Goal: Transaction & Acquisition: Purchase product/service

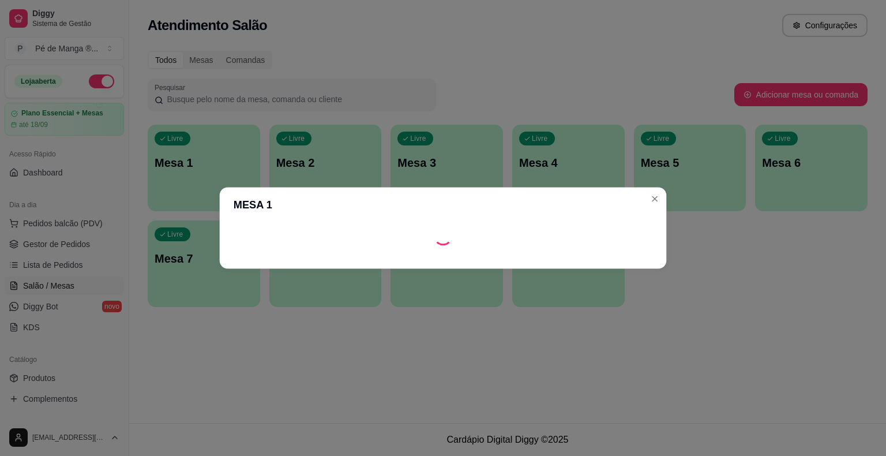
scroll to position [115, 0]
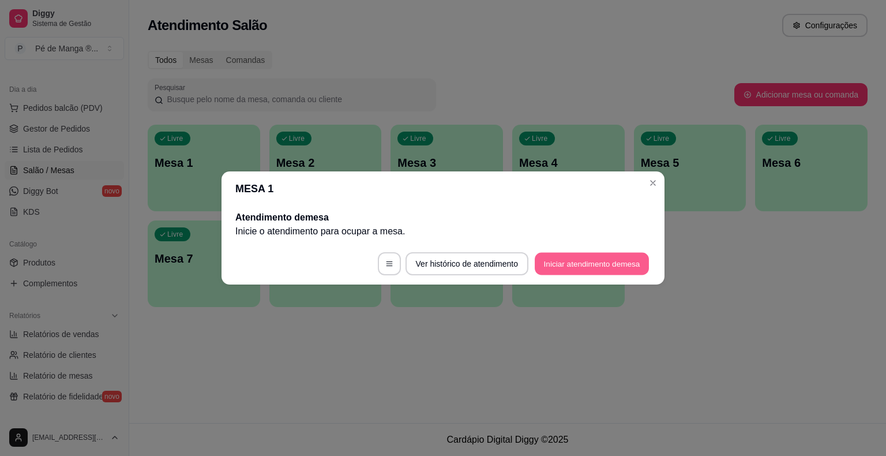
click at [546, 265] on button "Iniciar atendimento de mesa" at bounding box center [592, 264] width 114 height 22
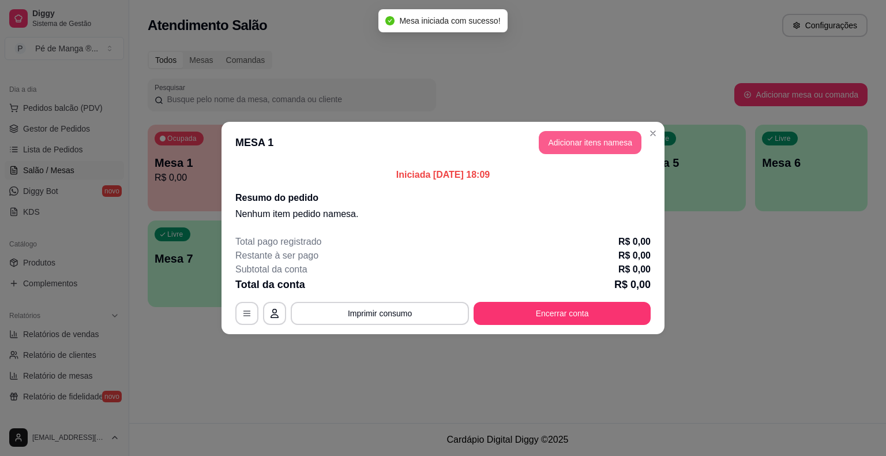
click at [567, 144] on button "Adicionar itens na mesa" at bounding box center [590, 142] width 103 height 23
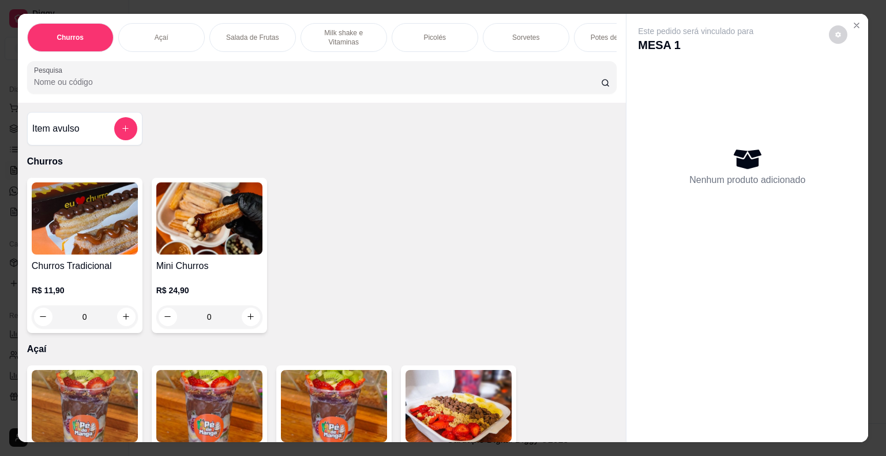
click at [529, 33] on p "Sorvetes" at bounding box center [525, 37] width 27 height 9
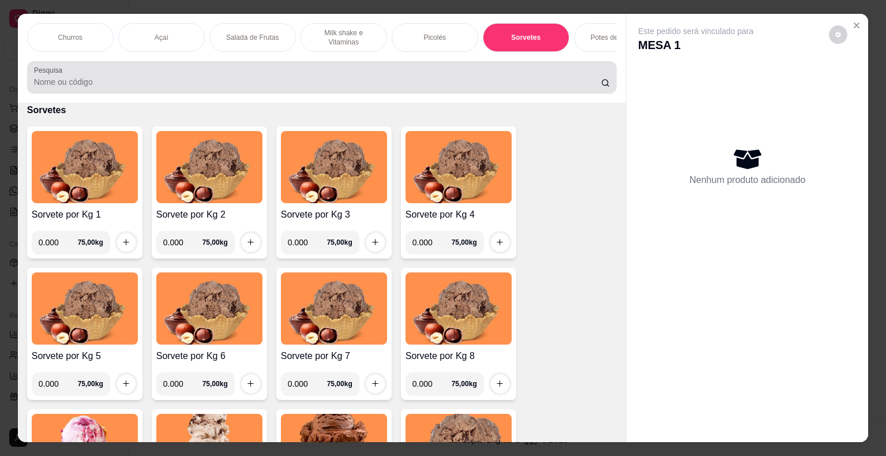
scroll to position [28, 0]
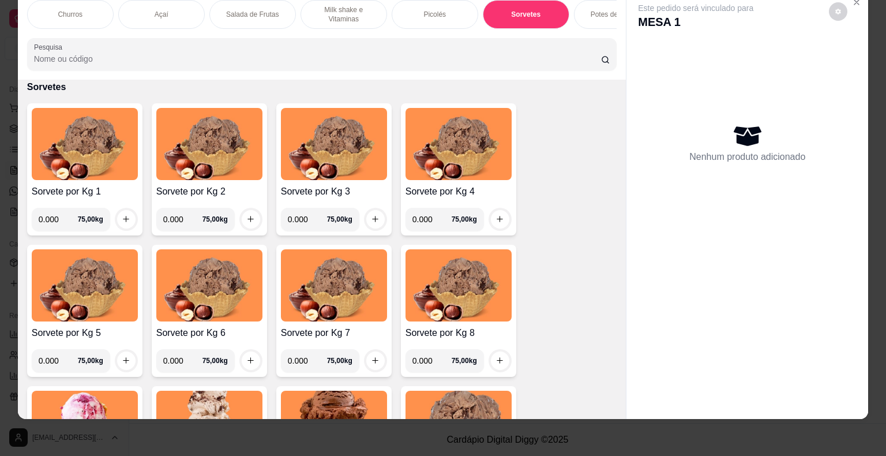
click at [48, 215] on input "0.000" at bounding box center [58, 219] width 39 height 23
click at [54, 220] on input "0.000" at bounding box center [58, 219] width 39 height 23
type input "0.224"
click at [117, 220] on button "increase-product-quantity" at bounding box center [126, 219] width 18 height 18
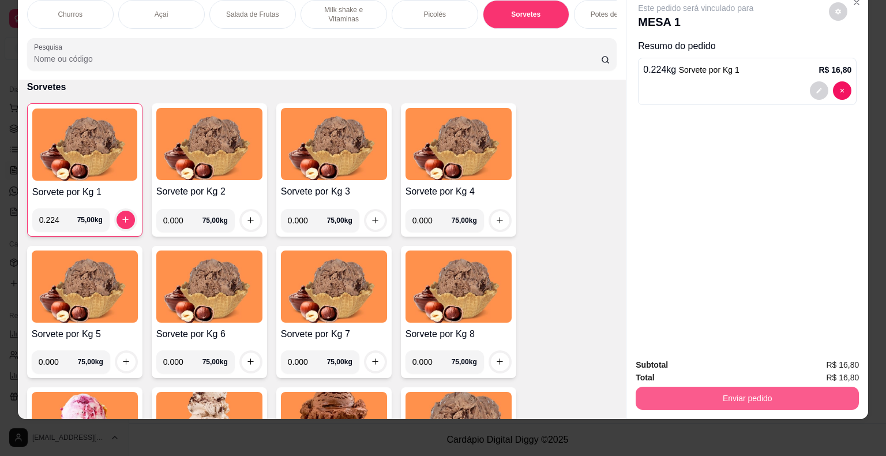
click at [750, 393] on button "Enviar pedido" at bounding box center [747, 397] width 223 height 23
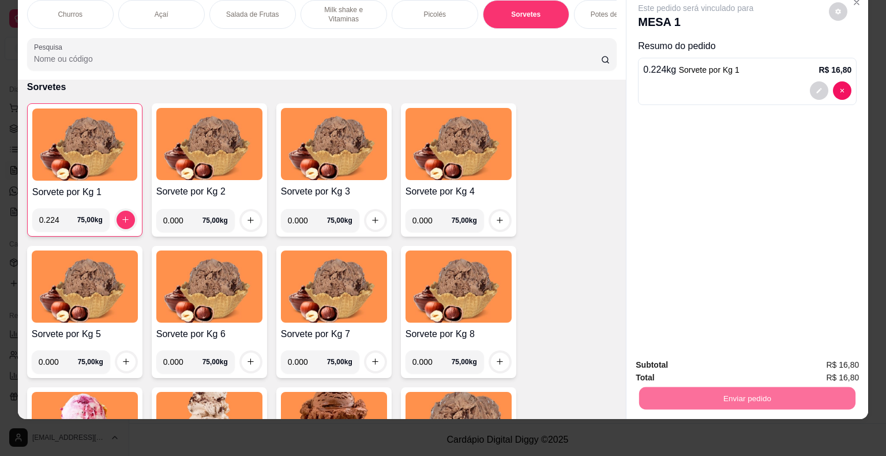
click at [683, 361] on button "Não registrar e enviar pedido" at bounding box center [709, 360] width 117 height 21
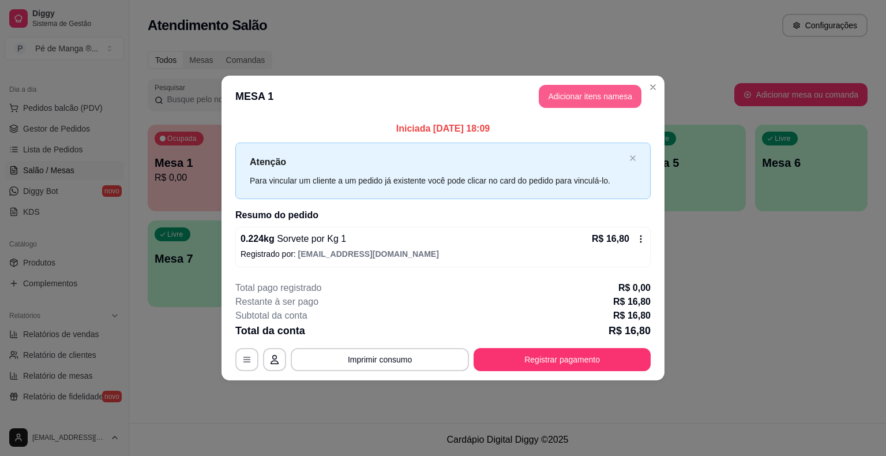
click at [587, 96] on button "Adicionar itens na mesa" at bounding box center [590, 96] width 103 height 23
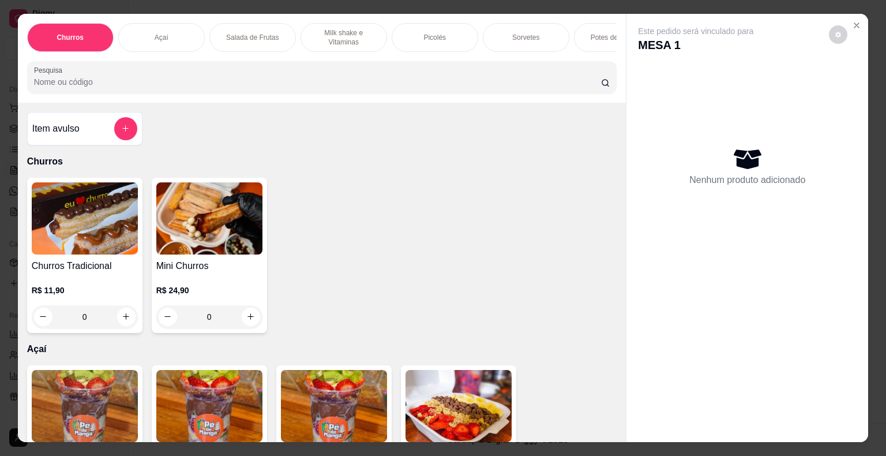
click at [512, 34] on p "Sorvetes" at bounding box center [525, 37] width 27 height 9
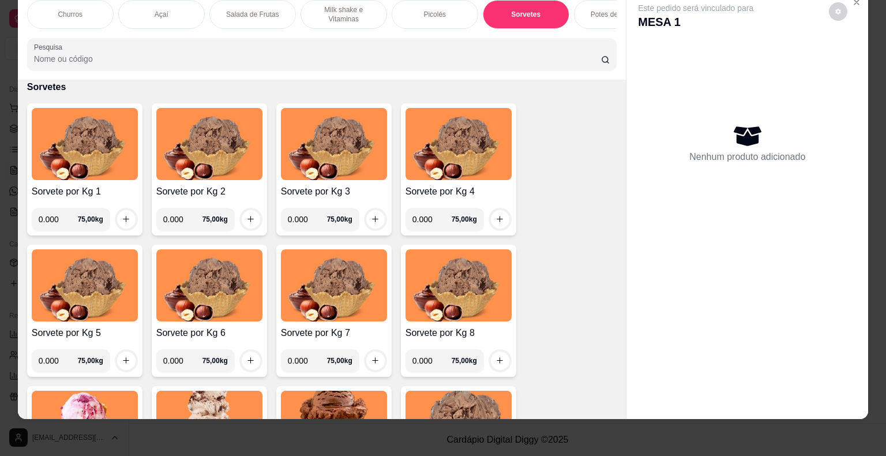
click at [55, 215] on input "0.000" at bounding box center [58, 219] width 39 height 23
type input "0.064"
click at [124, 220] on icon "increase-product-quantity" at bounding box center [126, 219] width 9 height 9
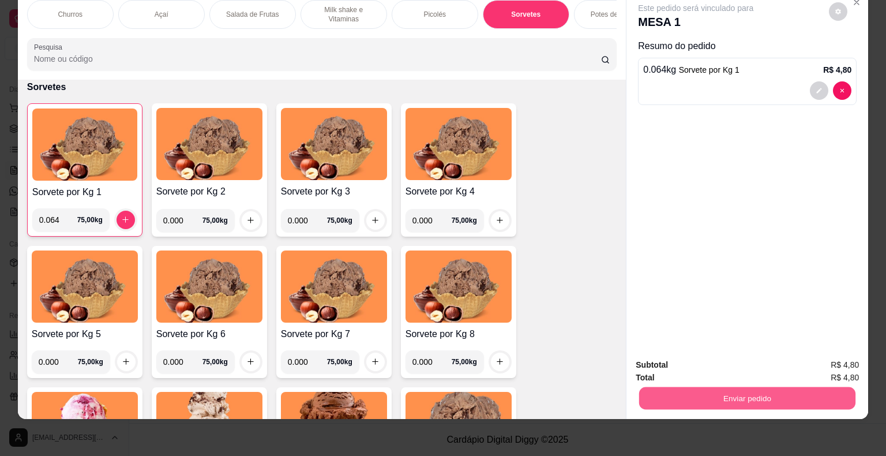
click at [660, 392] on button "Enviar pedido" at bounding box center [747, 398] width 216 height 22
click at [667, 356] on button "Não registrar e enviar pedido" at bounding box center [709, 361] width 120 height 22
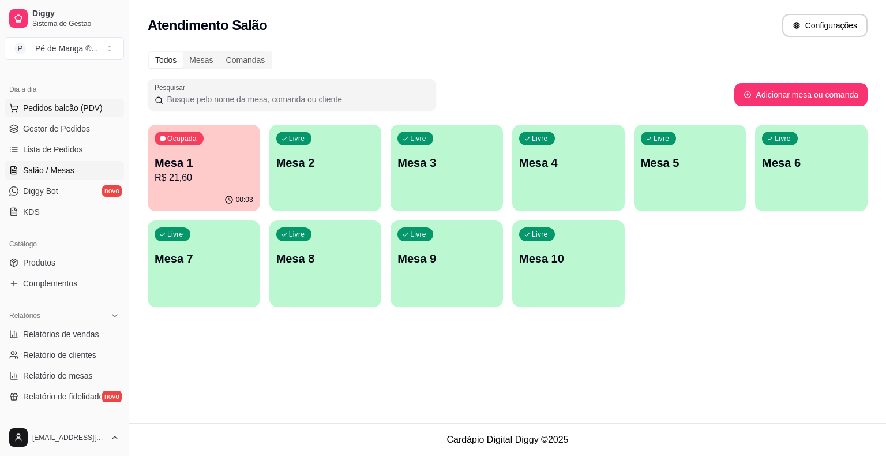
click at [76, 108] on span "Pedidos balcão (PDV)" at bounding box center [63, 108] width 80 height 12
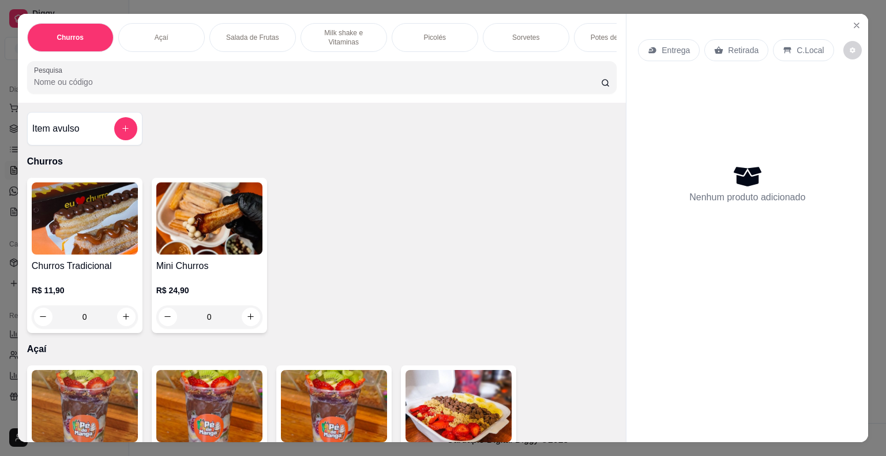
click at [175, 23] on div "Açaí" at bounding box center [161, 37] width 87 height 29
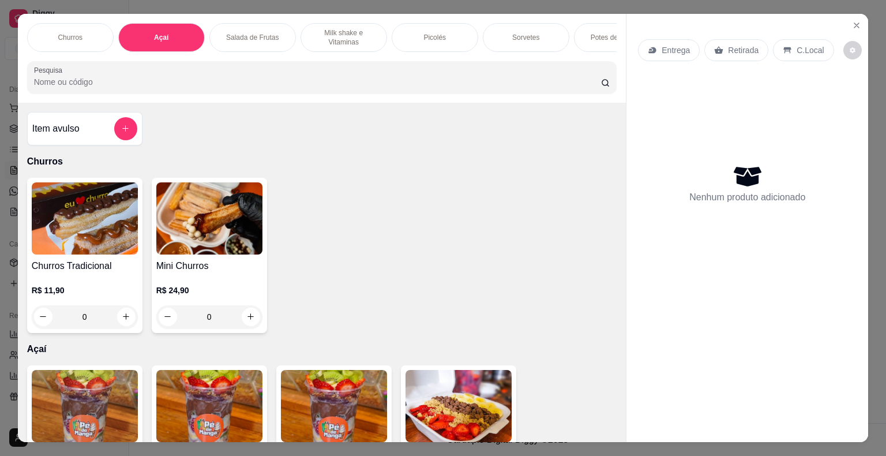
scroll to position [28, 0]
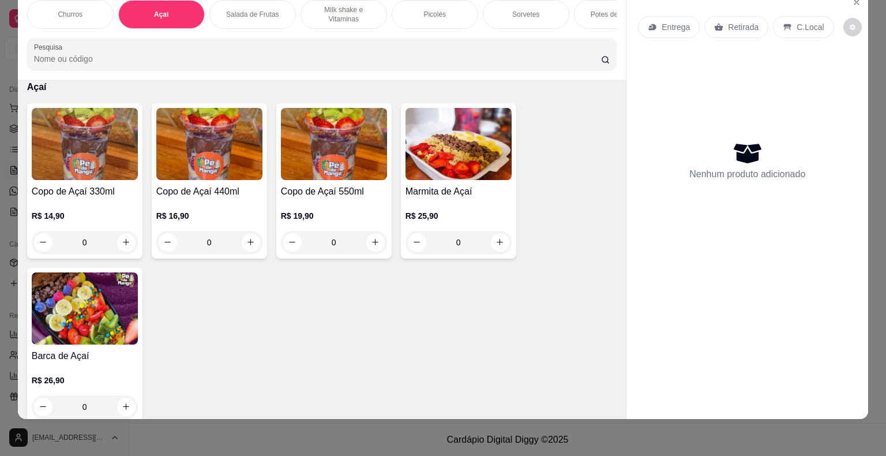
click at [205, 174] on img at bounding box center [209, 144] width 106 height 72
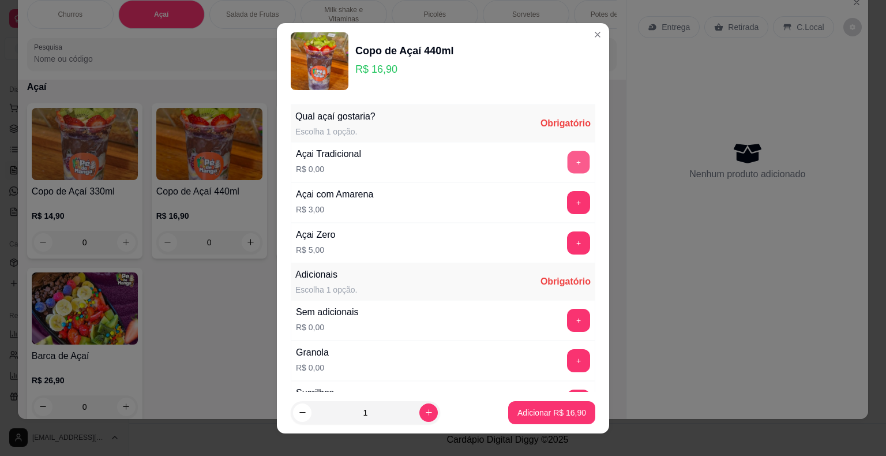
click at [568, 158] on button "+" at bounding box center [579, 162] width 22 height 22
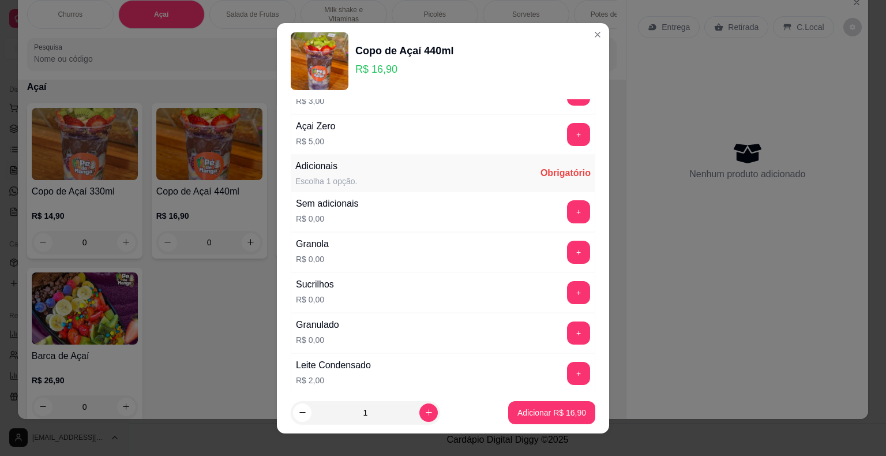
scroll to position [115, 0]
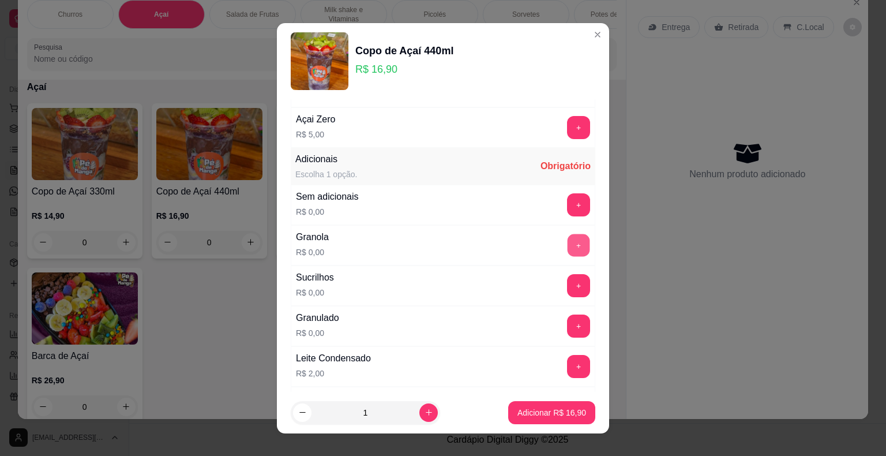
click at [568, 246] on button "+" at bounding box center [579, 245] width 22 height 22
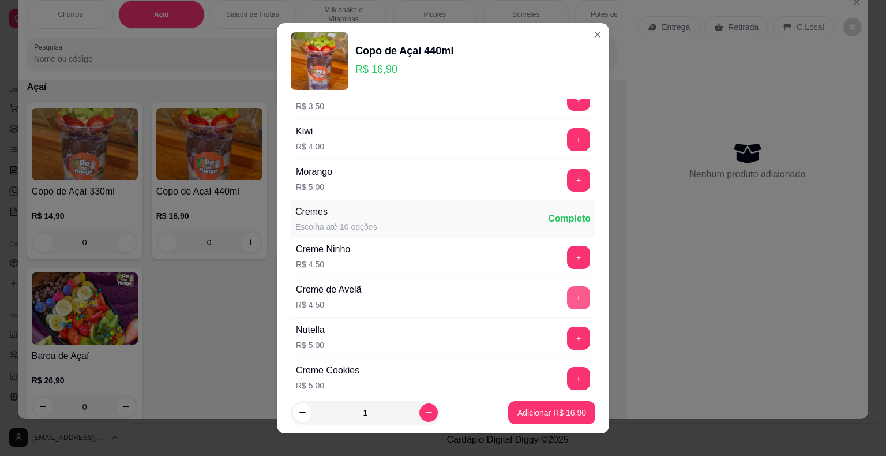
scroll to position [1096, 0]
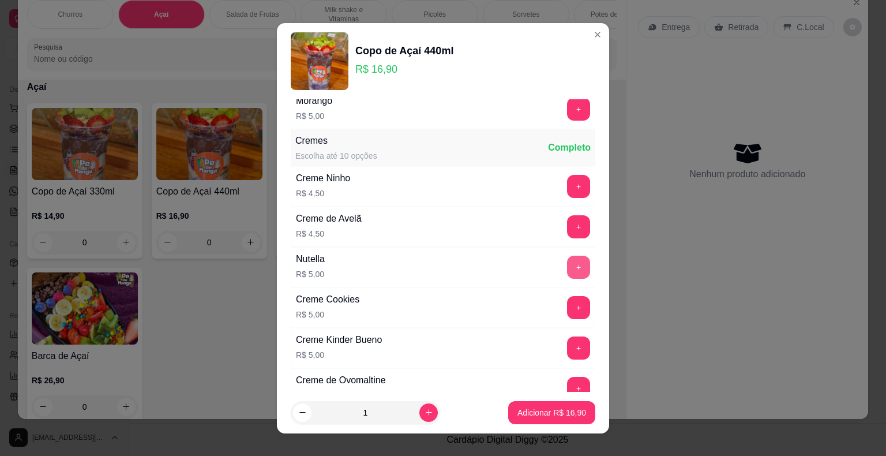
click at [567, 264] on button "+" at bounding box center [578, 266] width 23 height 23
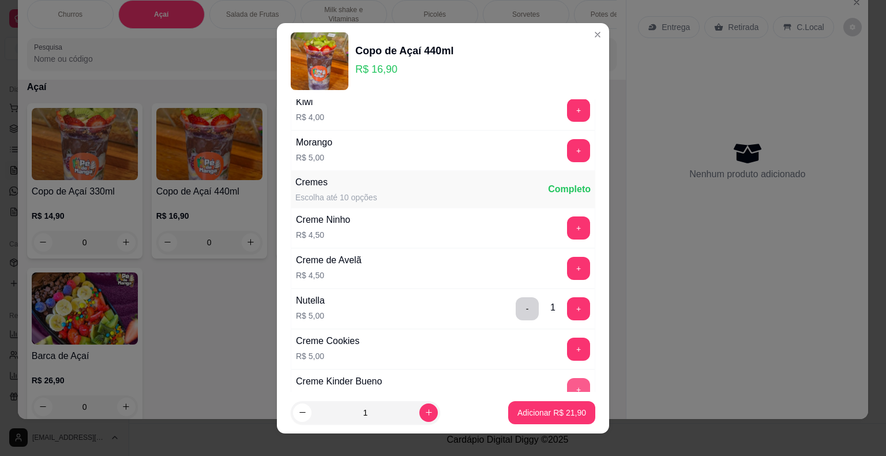
scroll to position [865, 0]
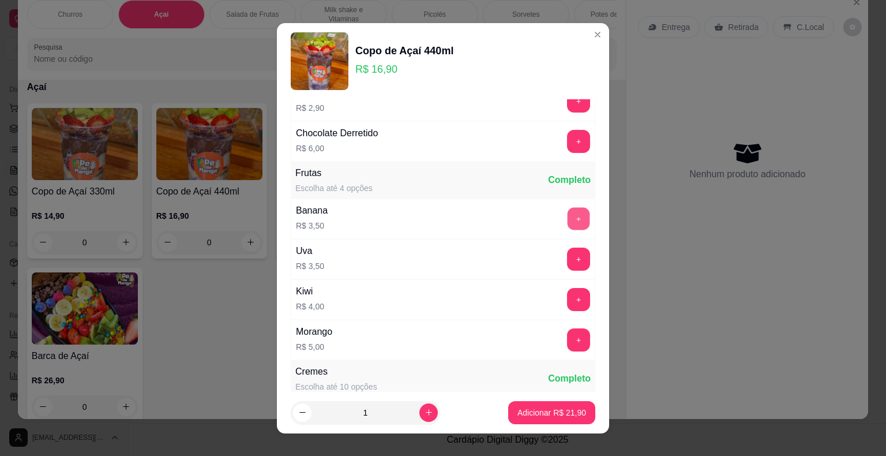
click at [568, 213] on button "+" at bounding box center [579, 218] width 22 height 22
click at [551, 412] on p "Adicionar R$ 25,40" at bounding box center [551, 413] width 69 height 12
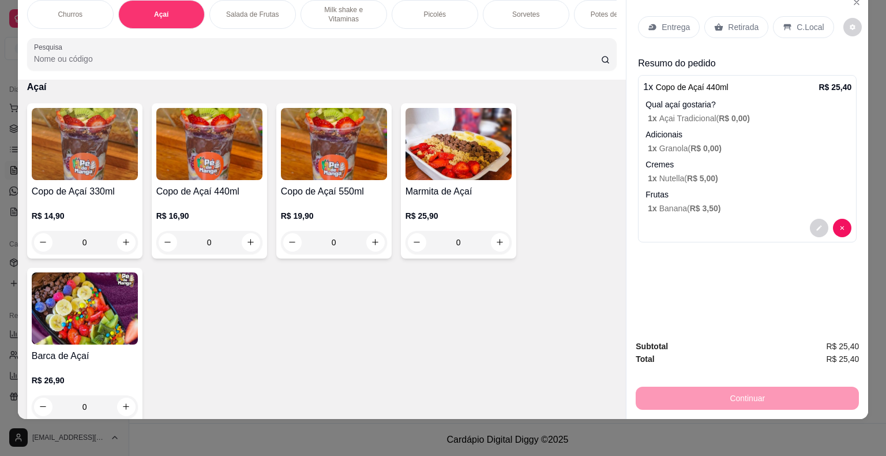
click at [681, 21] on p "Entrega" at bounding box center [676, 27] width 28 height 12
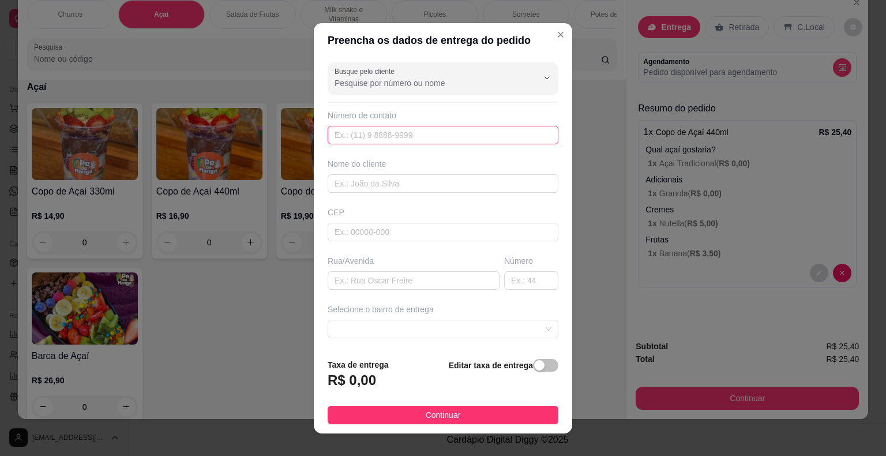
click at [423, 127] on input "text" at bounding box center [443, 135] width 231 height 18
click at [423, 129] on input "text" at bounding box center [443, 135] width 231 height 18
paste input "[PHONE_NUMBER]"
type input "[PHONE_NUMBER]"
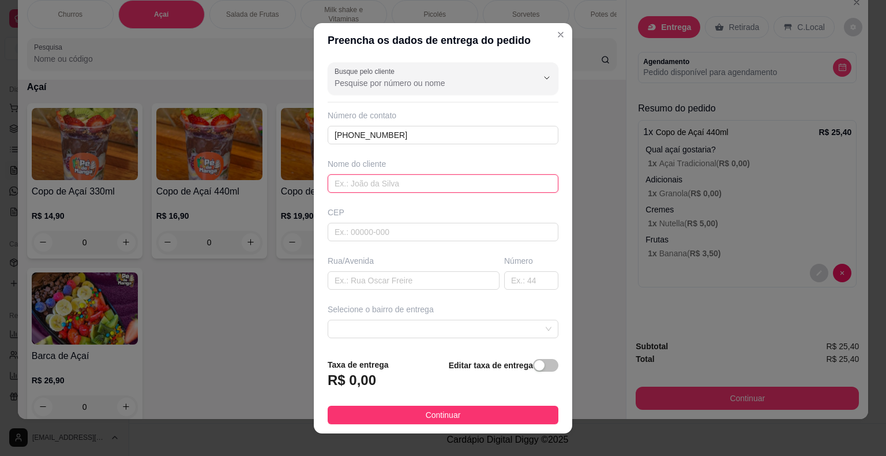
click at [399, 188] on input "text" at bounding box center [443, 183] width 231 height 18
type input "[PERSON_NAME]"
click at [439, 230] on input "text" at bounding box center [443, 232] width 231 height 18
type input "18440000"
click at [445, 280] on input "text" at bounding box center [414, 280] width 172 height 18
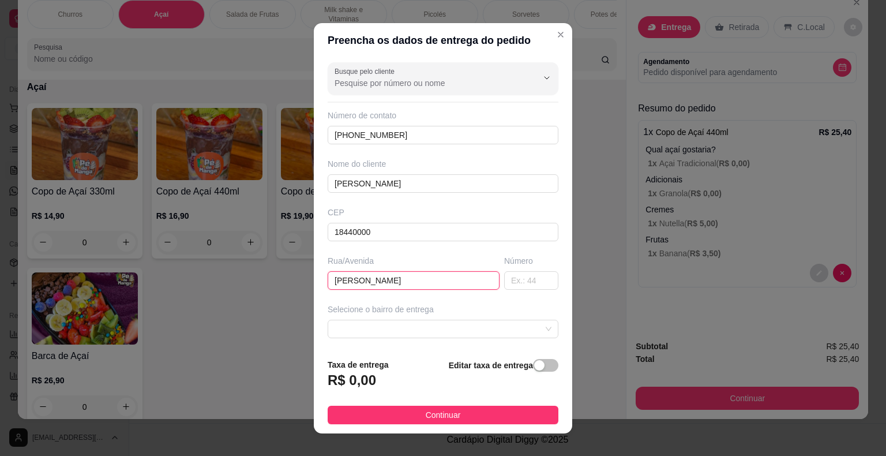
type input "[PERSON_NAME]"
click at [536, 288] on div "Busque pelo cliente Número de contato [PHONE_NUMBER] Nome do cliente [PERSON_NA…" at bounding box center [443, 203] width 258 height 291
click at [531, 283] on input "text" at bounding box center [531, 280] width 54 height 18
click at [414, 333] on span at bounding box center [443, 328] width 217 height 17
type input "196"
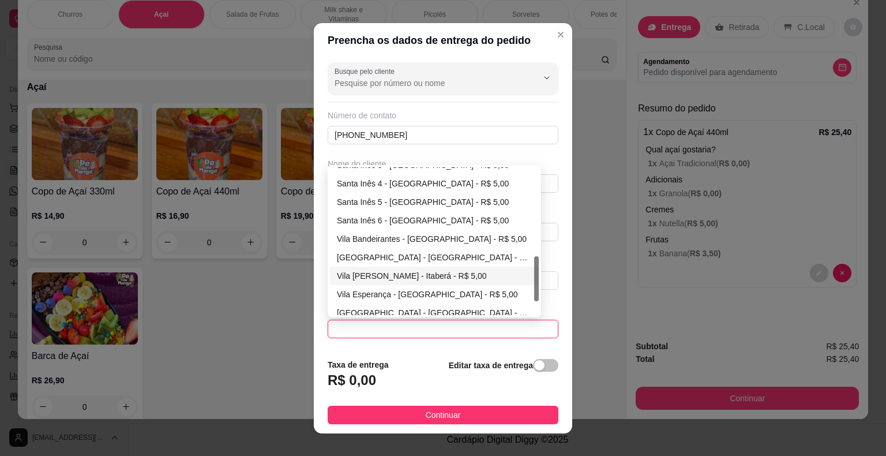
scroll to position [332, 0]
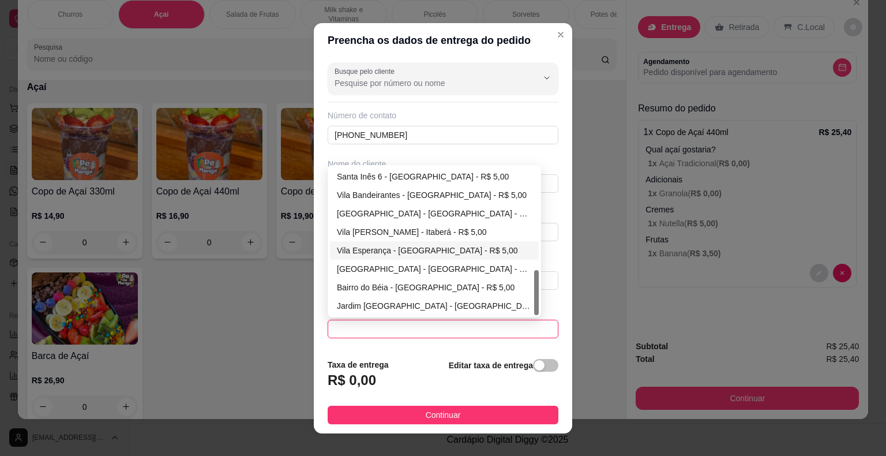
click at [429, 251] on div "Vila Esperança - [GEOGRAPHIC_DATA] - R$ 5,00" at bounding box center [434, 250] width 195 height 13
type input "Itaberá"
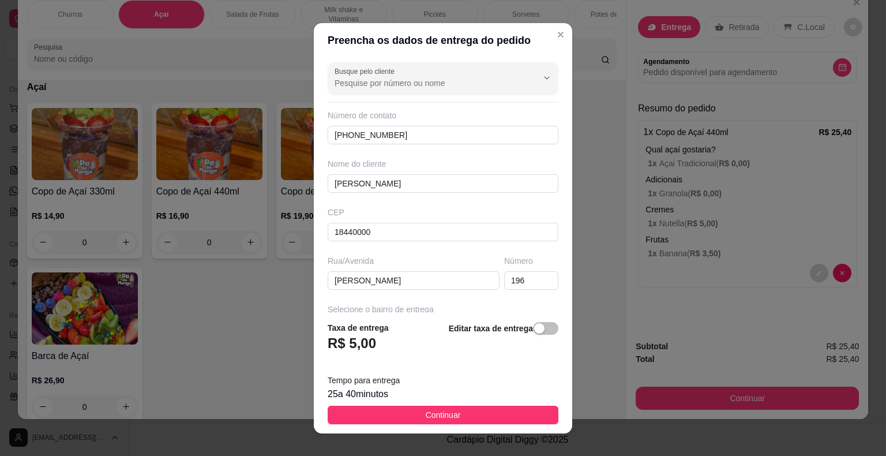
click at [430, 417] on span "Continuar" at bounding box center [443, 414] width 35 height 13
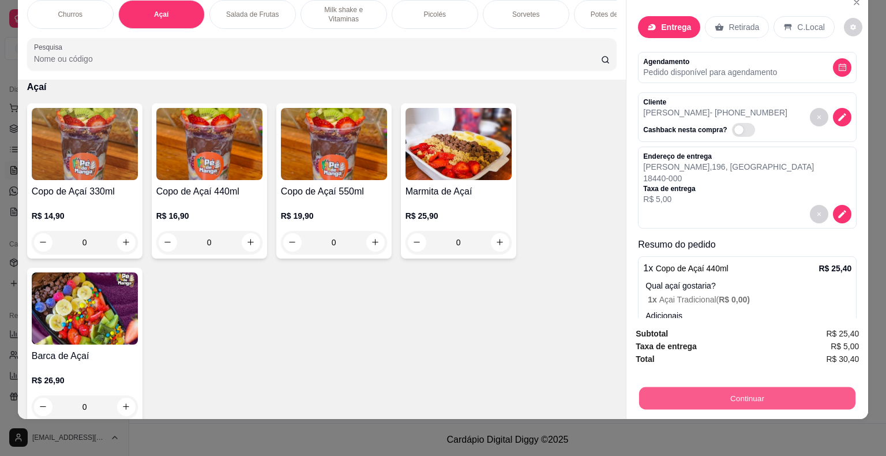
click at [745, 388] on button "Continuar" at bounding box center [747, 398] width 216 height 22
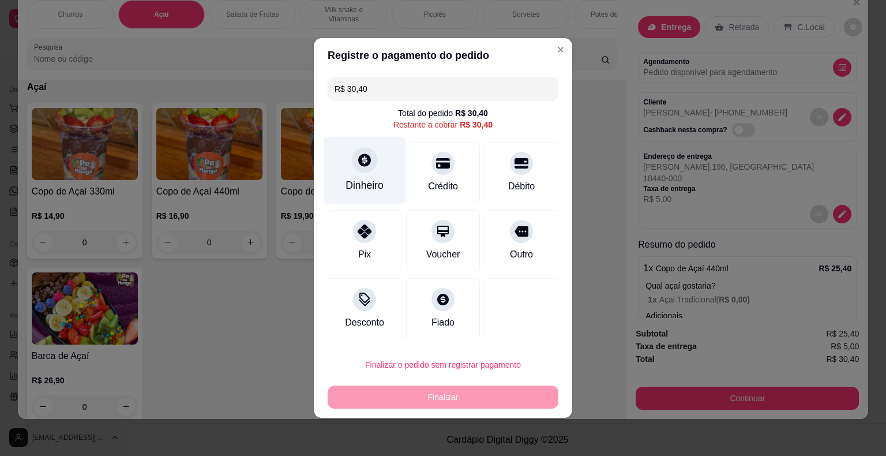
click at [373, 167] on div at bounding box center [364, 159] width 25 height 25
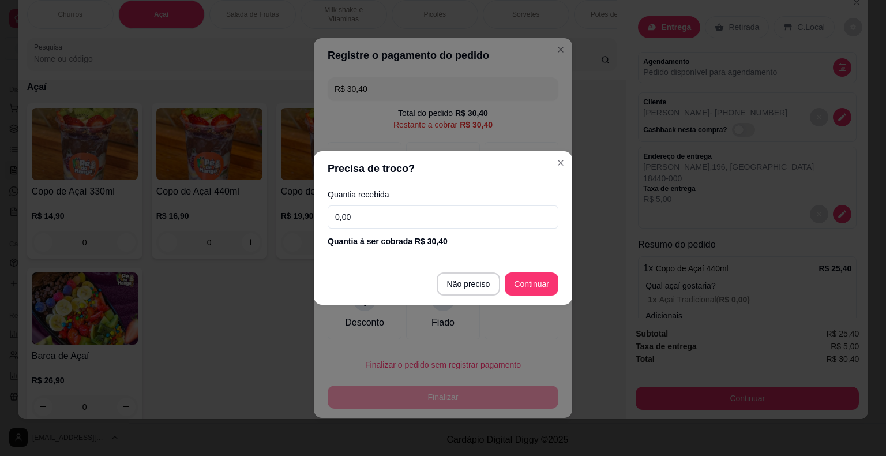
click at [381, 211] on input "0,00" at bounding box center [443, 216] width 231 height 23
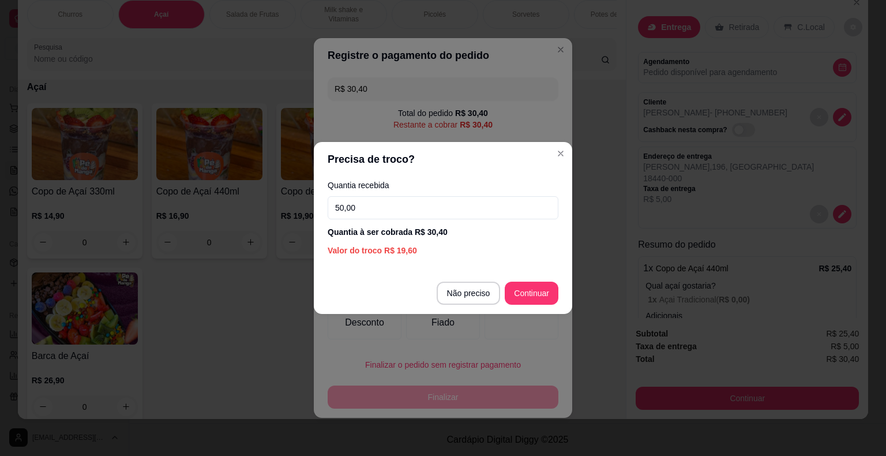
type input "50,00"
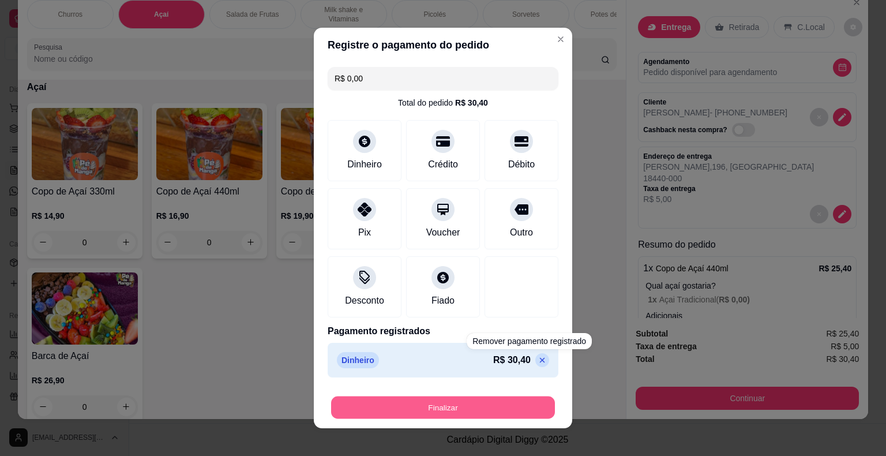
click at [523, 408] on button "Finalizar" at bounding box center [443, 407] width 224 height 22
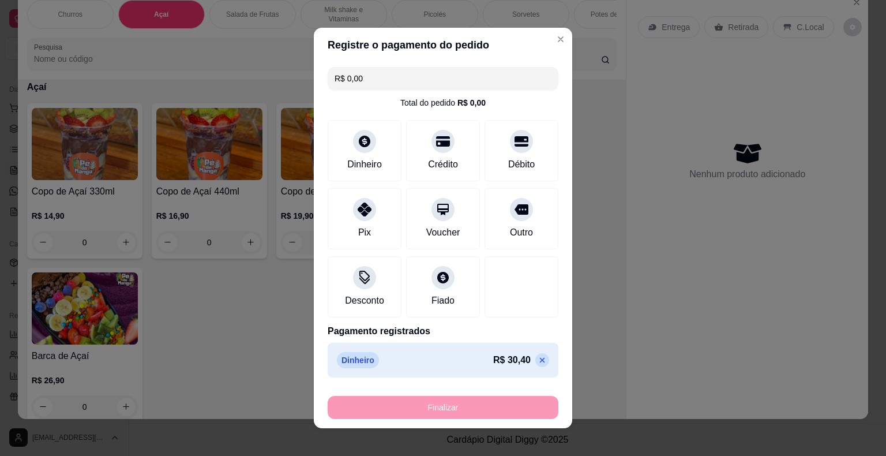
type input "-R$ 30,40"
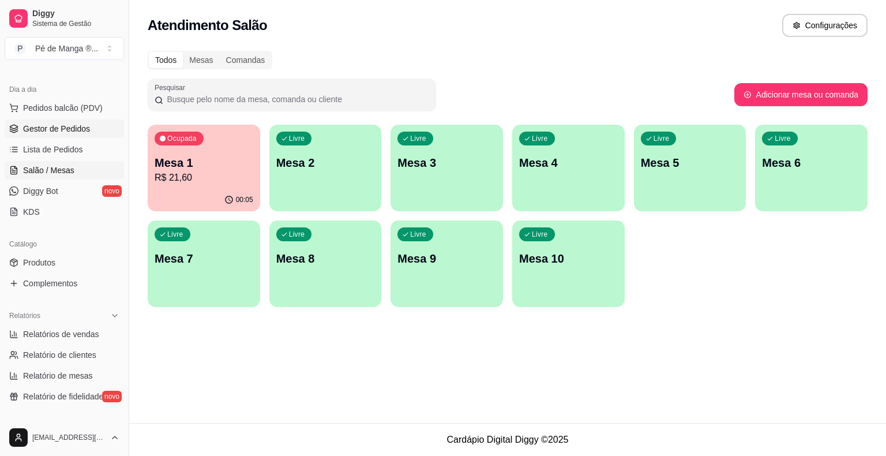
click at [77, 131] on span "Gestor de Pedidos" at bounding box center [56, 129] width 67 height 12
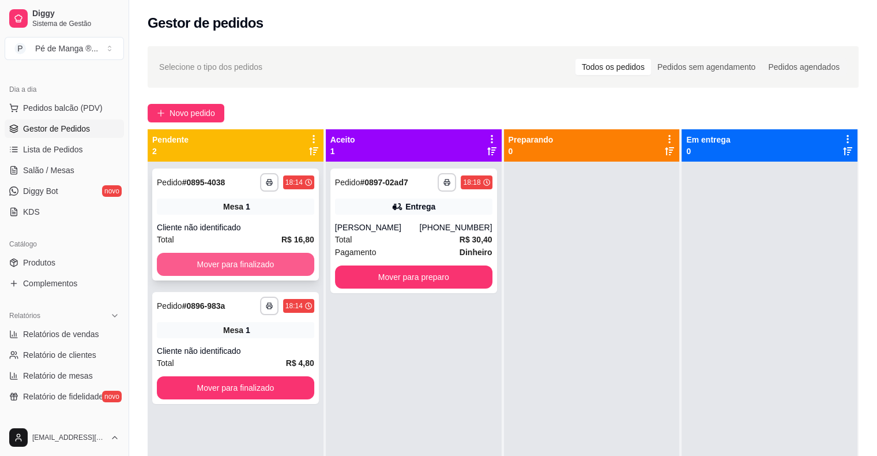
click at [262, 266] on button "Mover para finalizado" at bounding box center [235, 264] width 157 height 23
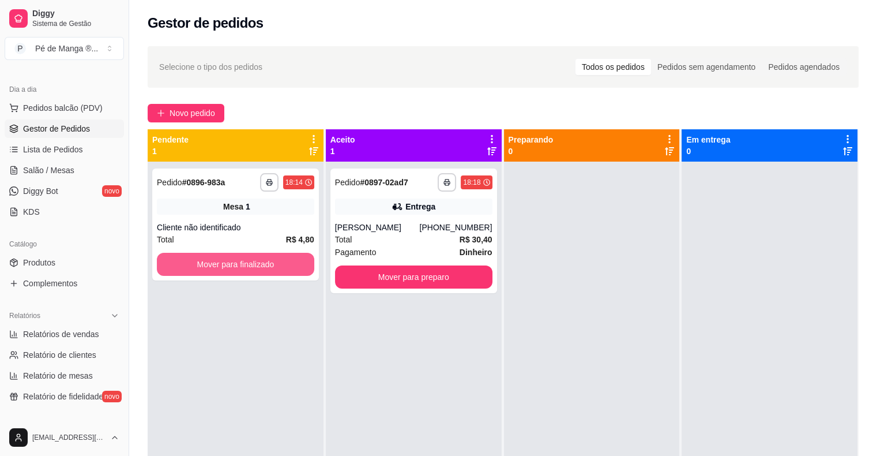
click at [262, 266] on button "Mover para finalizado" at bounding box center [235, 264] width 157 height 23
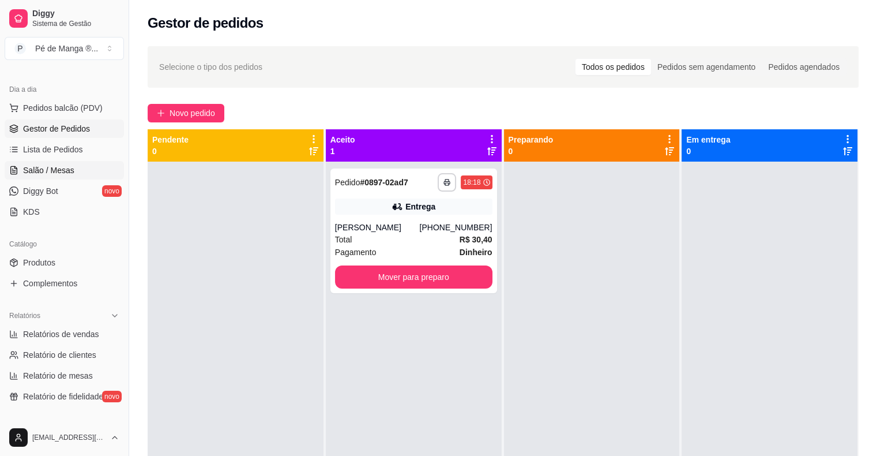
click at [76, 175] on link "Salão / Mesas" at bounding box center [64, 170] width 119 height 18
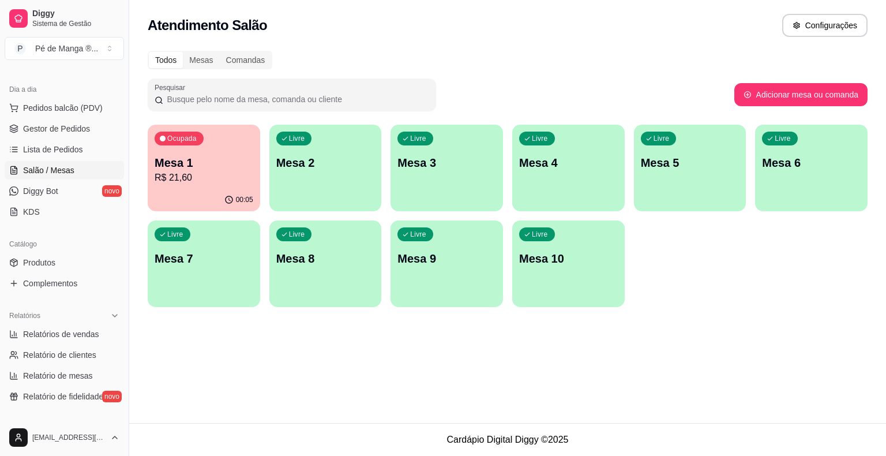
click at [219, 202] on div "00:05" at bounding box center [204, 200] width 112 height 22
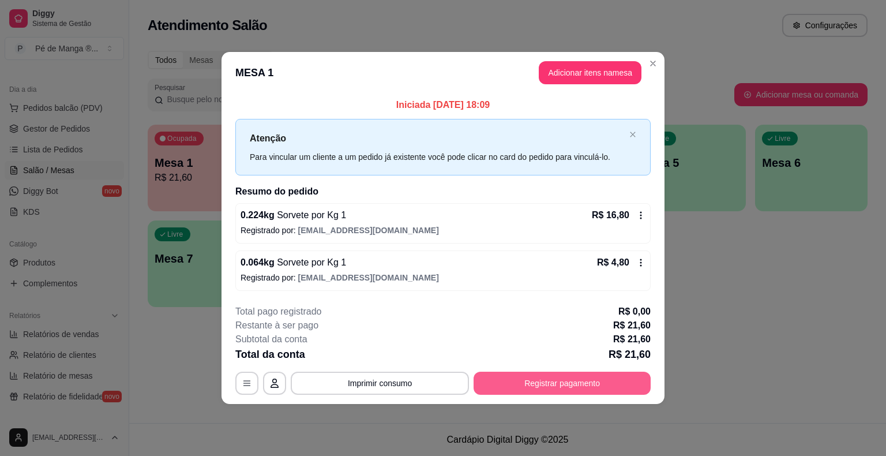
click at [538, 390] on button "Registrar pagamento" at bounding box center [562, 382] width 177 height 23
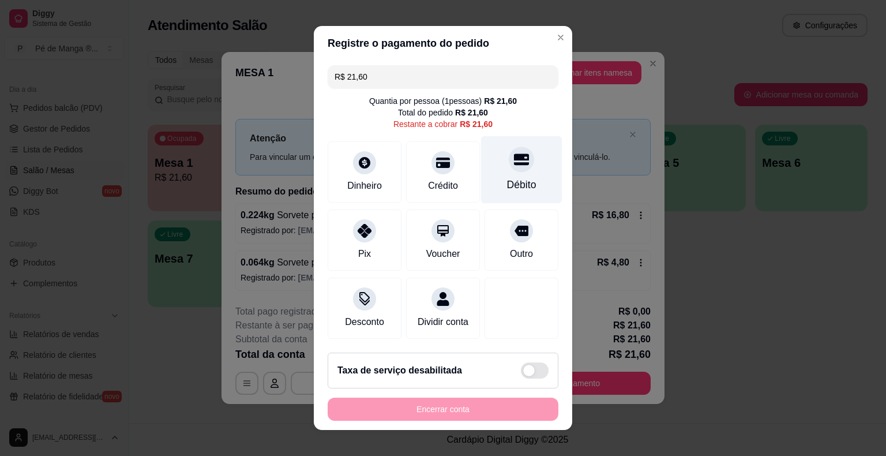
click at [506, 193] on div "Débito" at bounding box center [521, 169] width 81 height 67
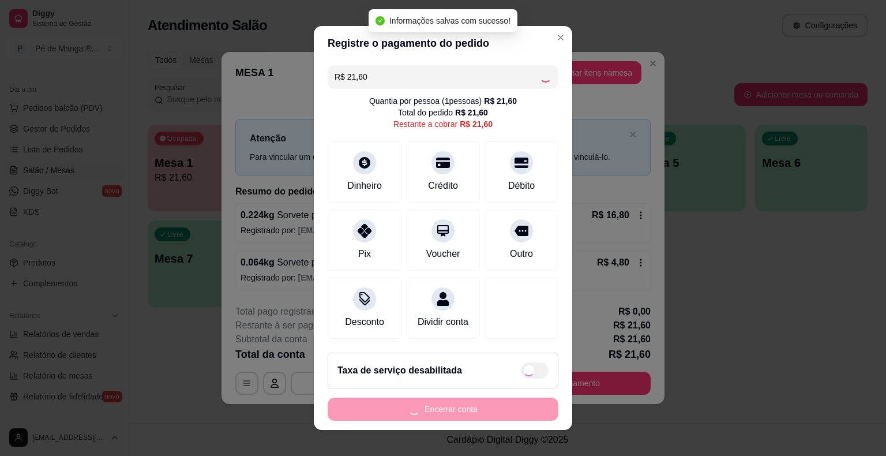
type input "R$ 0,00"
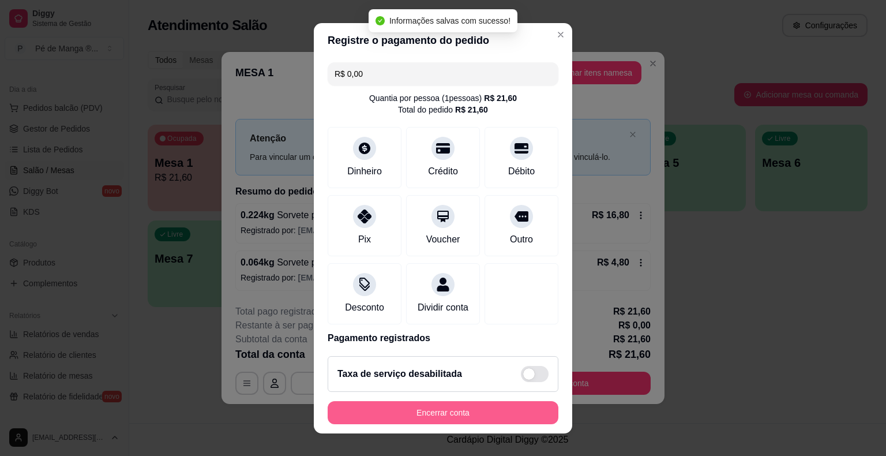
click at [521, 411] on button "Encerrar conta" at bounding box center [443, 412] width 231 height 23
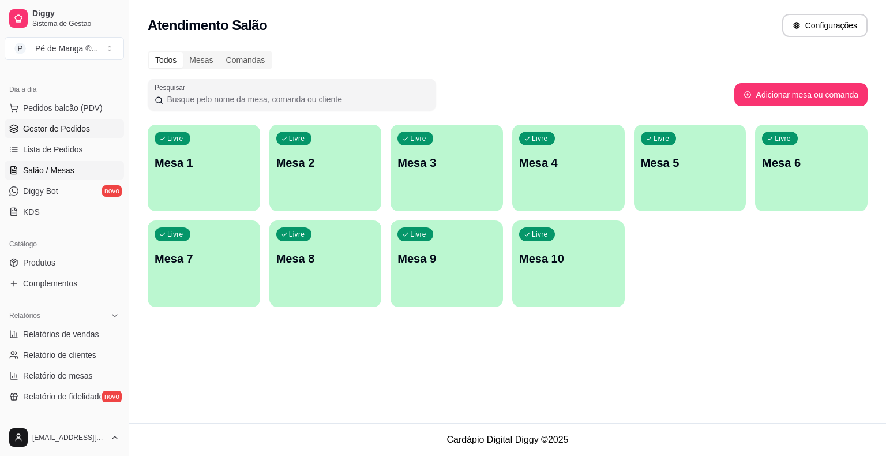
click at [80, 129] on span "Gestor de Pedidos" at bounding box center [56, 129] width 67 height 12
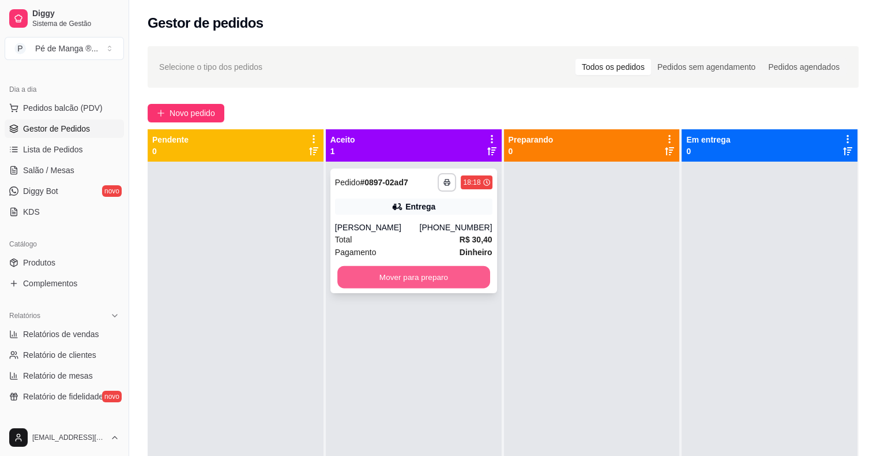
click at [466, 275] on button "Mover para preparo" at bounding box center [413, 277] width 153 height 22
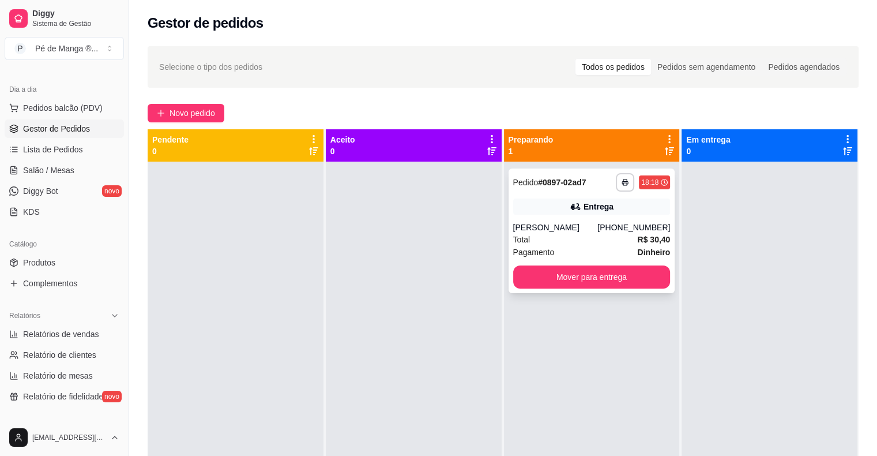
click at [577, 234] on div "Total R$ 30,40" at bounding box center [591, 239] width 157 height 13
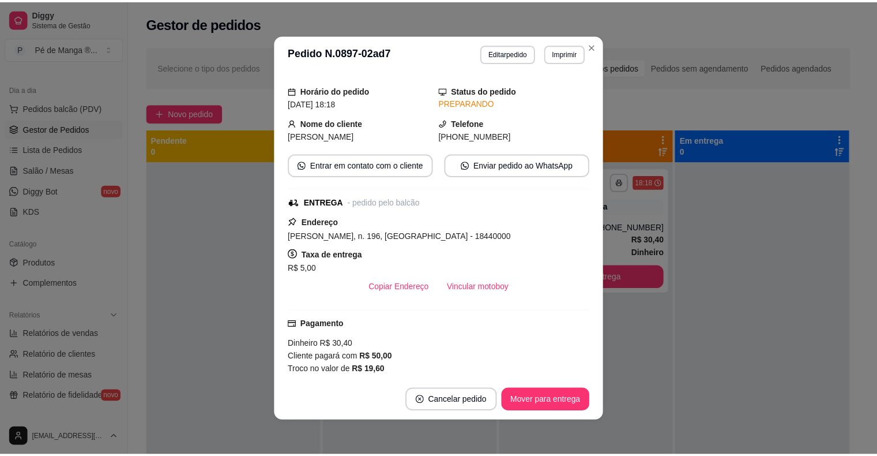
scroll to position [115, 0]
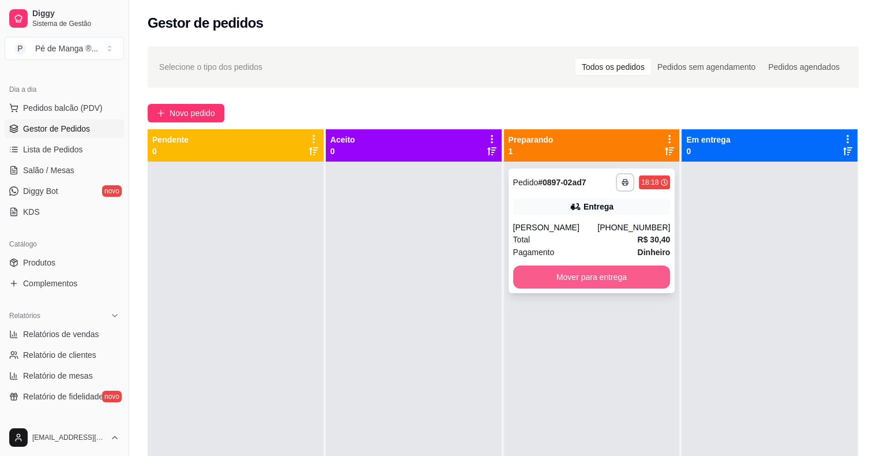
click at [587, 276] on button "Mover para entrega" at bounding box center [591, 276] width 157 height 23
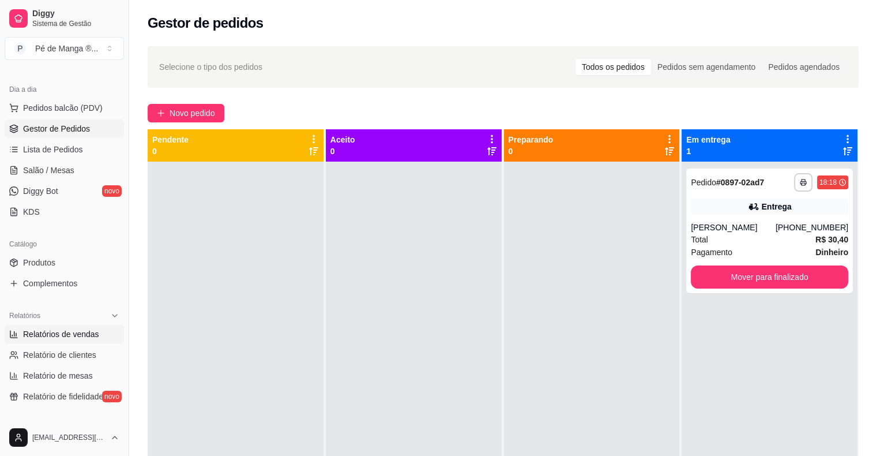
click at [59, 331] on span "Relatórios de vendas" at bounding box center [61, 334] width 76 height 12
select select "ALL"
select select "0"
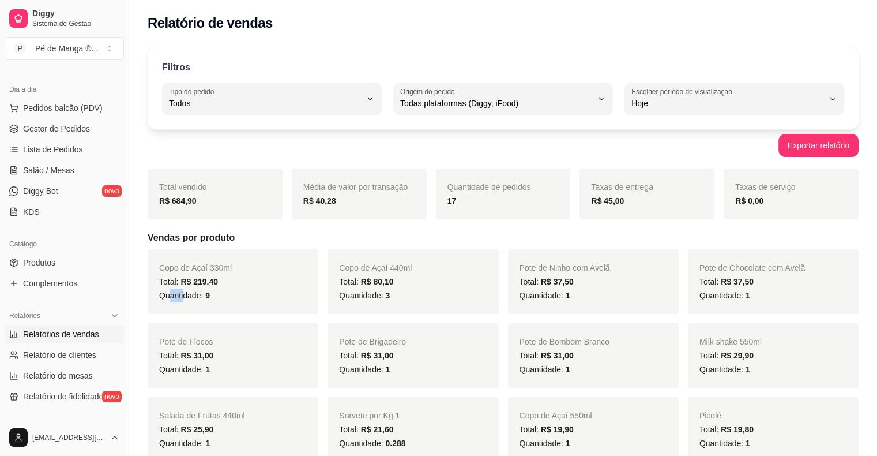
drag, startPoint x: 171, startPoint y: 292, endPoint x: 179, endPoint y: 299, distance: 10.6
click at [182, 299] on span "Quantidade: 9" at bounding box center [184, 295] width 51 height 9
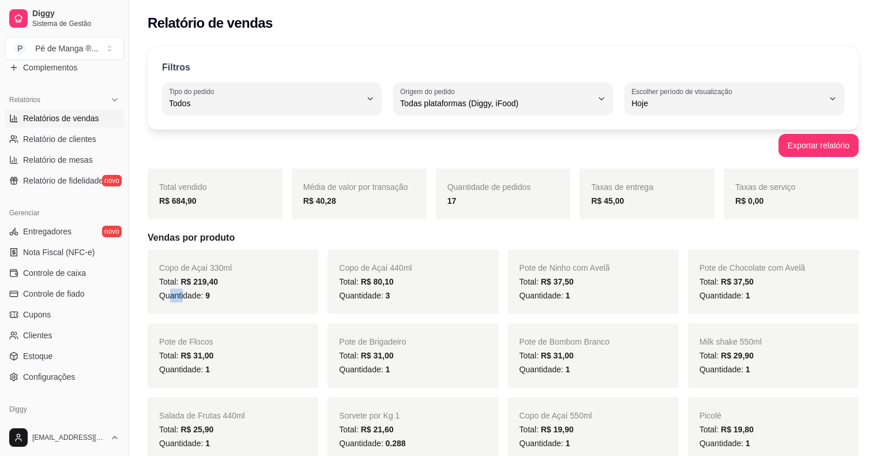
scroll to position [346, 0]
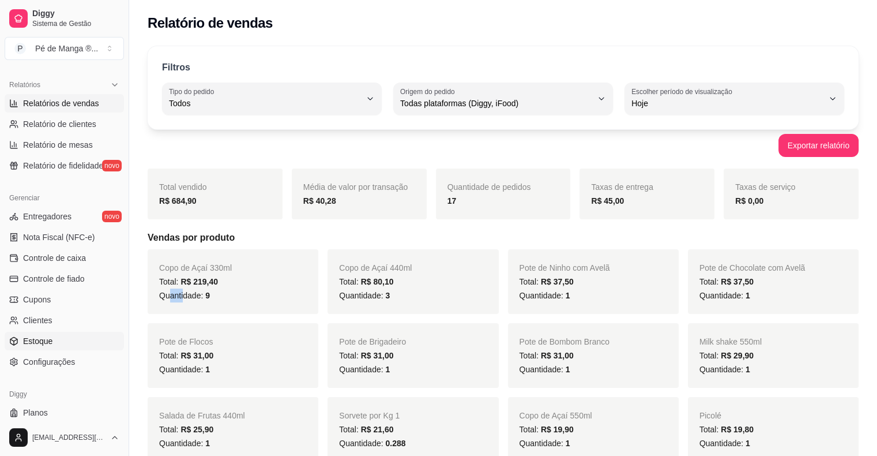
click at [66, 339] on link "Estoque" at bounding box center [64, 341] width 119 height 18
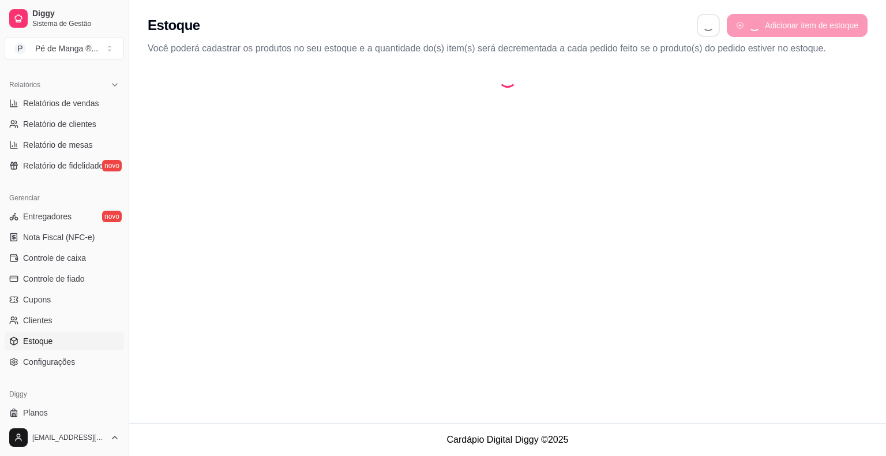
select select "QUANTITY_ORDER"
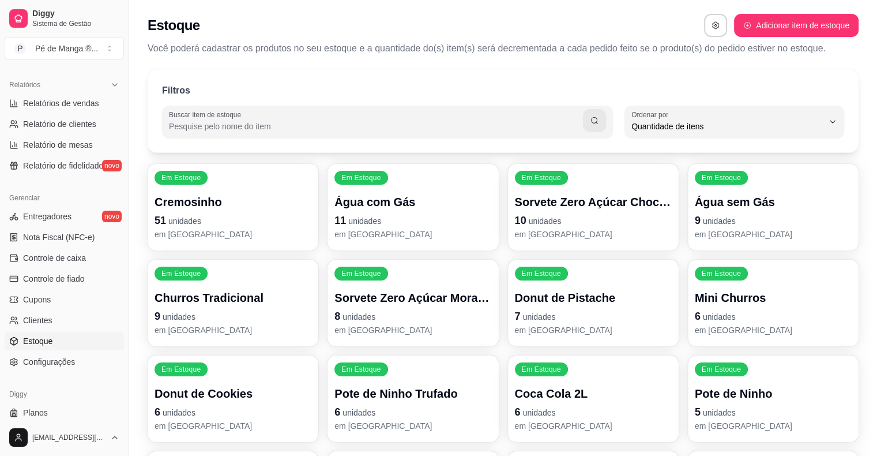
click at [247, 129] on input "Buscar item de estoque" at bounding box center [376, 127] width 414 height 12
type input "creme"
click at [593, 124] on icon "button" at bounding box center [594, 120] width 9 height 9
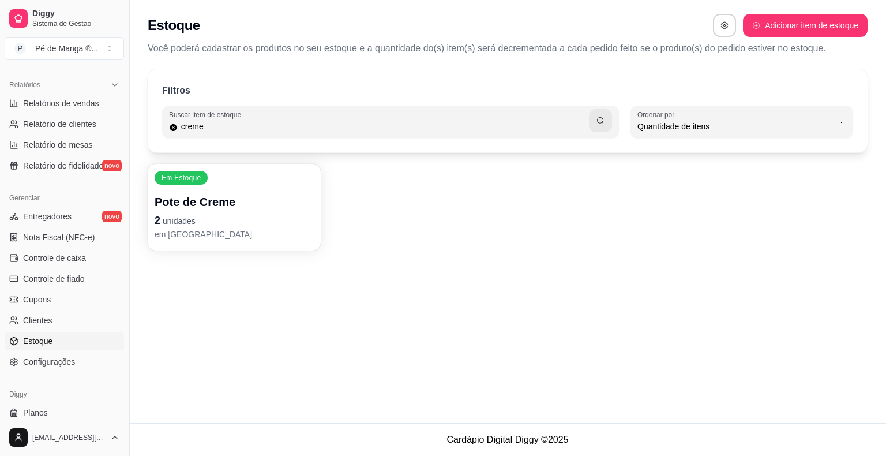
drag, startPoint x: 201, startPoint y: 123, endPoint x: 127, endPoint y: 114, distance: 74.3
click at [127, 114] on div "Diggy Sistema de Gestão P Pé de Manga ® ... Loja aberta Plano Essencial + Mesas…" at bounding box center [443, 228] width 886 height 456
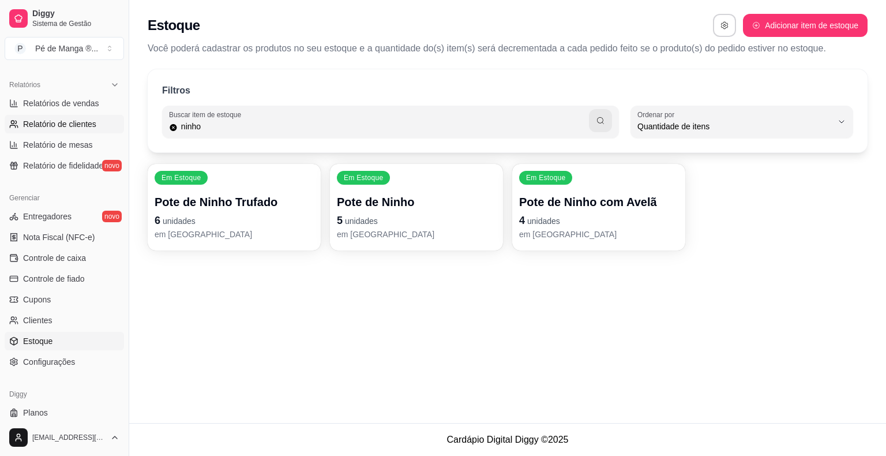
drag, startPoint x: 215, startPoint y: 126, endPoint x: 74, endPoint y: 114, distance: 141.2
click at [74, 114] on div "Diggy Sistema de Gestão P Pé de Manga ® ... Loja aberta Plano Essencial + Mesas…" at bounding box center [443, 228] width 886 height 456
type input "ovom"
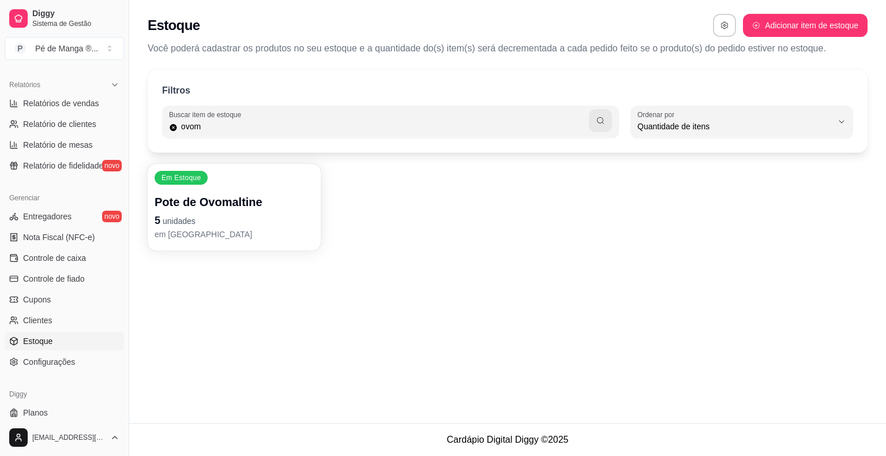
drag, startPoint x: 212, startPoint y: 130, endPoint x: 155, endPoint y: 115, distance: 59.4
click at [155, 115] on div "Filtros Buscar item de estoque ovom QUANTITY_ORDER Ordenar por Ordem alfabética…" at bounding box center [508, 110] width 720 height 83
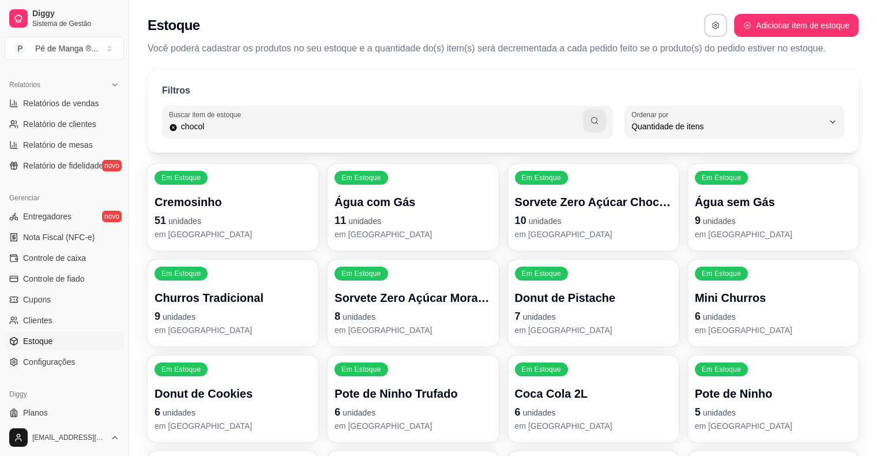
type input "chocol"
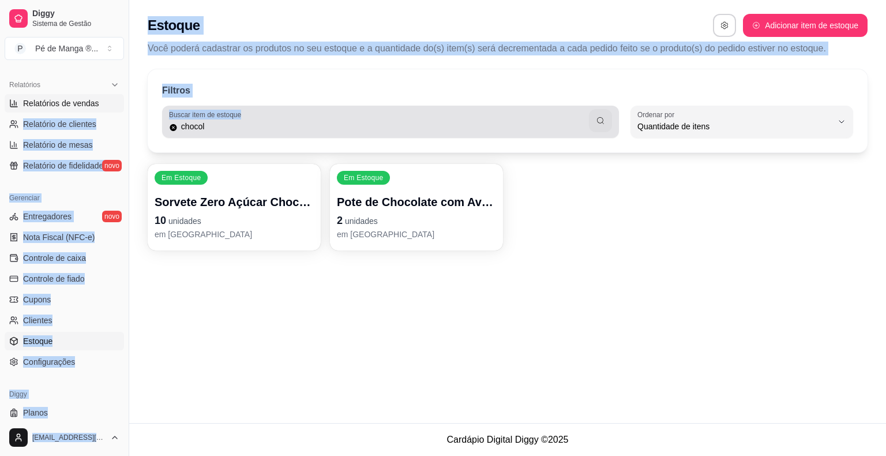
drag, startPoint x: 194, startPoint y: 114, endPoint x: 111, endPoint y: 103, distance: 83.2
click at [111, 103] on div "Diggy Sistema de Gestão P Pé de Manga ® ... Loja aberta Plano Essencial + Mesas…" at bounding box center [443, 228] width 886 height 456
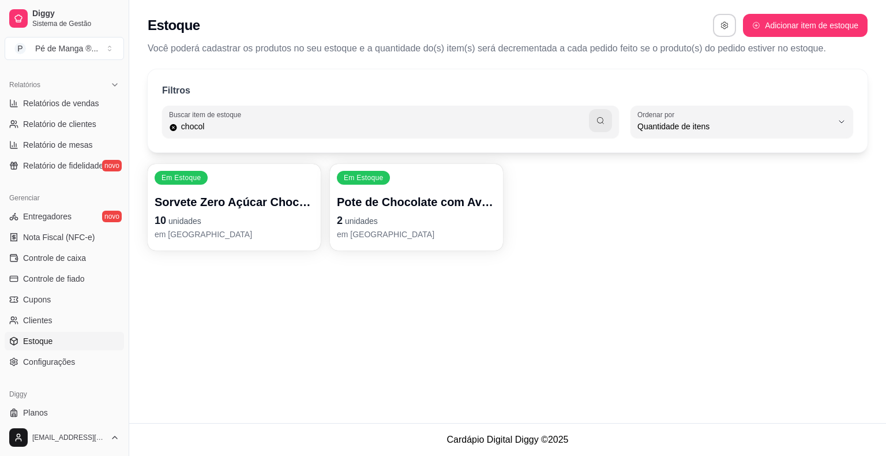
click at [213, 129] on input "chocol" at bounding box center [383, 127] width 411 height 12
drag, startPoint x: 213, startPoint y: 129, endPoint x: 145, endPoint y: 119, distance: 68.2
click at [145, 119] on div "Filtros Buscar item de estoque chocol QUANTITY_ORDER Ordenar por Ordem alfabéti…" at bounding box center [507, 163] width 757 height 202
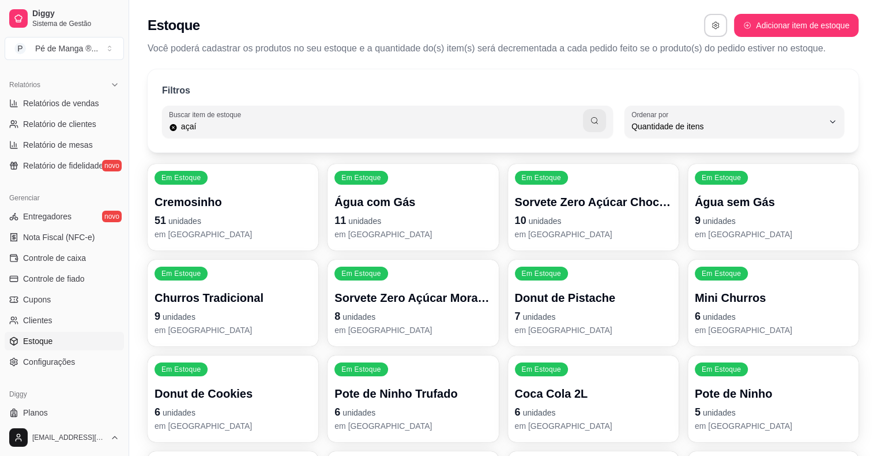
type input "açaí"
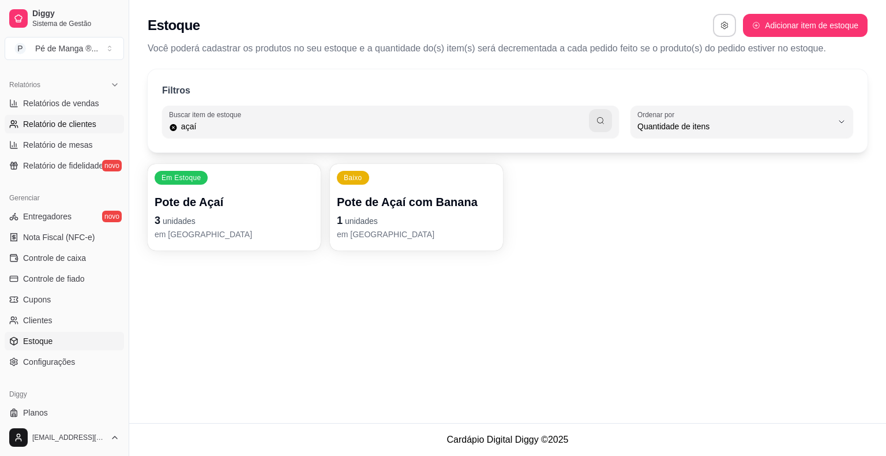
drag, startPoint x: 185, startPoint y: 116, endPoint x: 92, endPoint y: 118, distance: 92.9
click at [92, 118] on div "Diggy Sistema de Gestão P Pé de Manga ® ... Loja aberta Plano Essencial + Mesas…" at bounding box center [443, 228] width 886 height 456
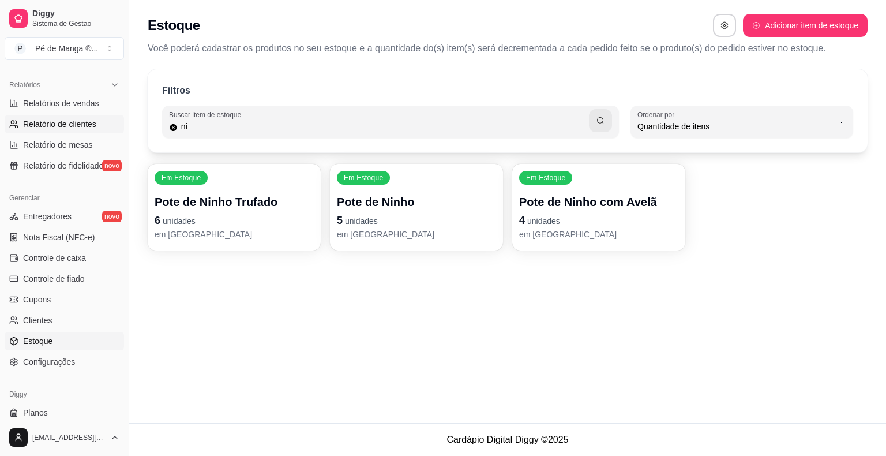
type input "n"
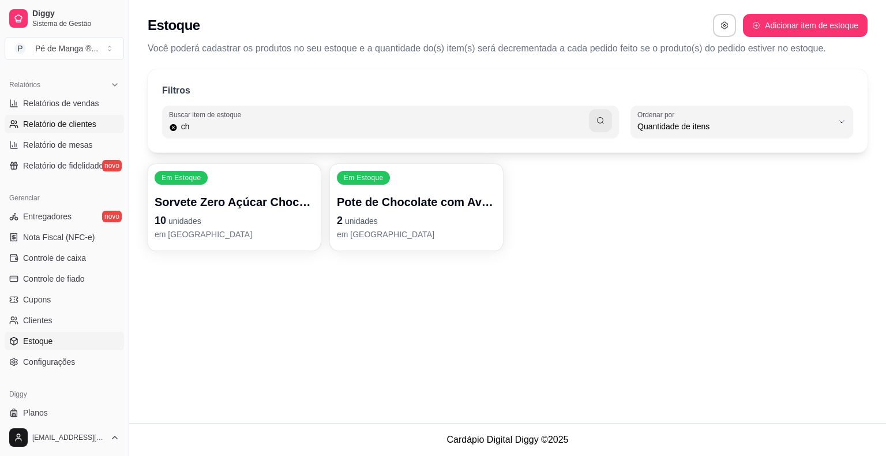
type input "c"
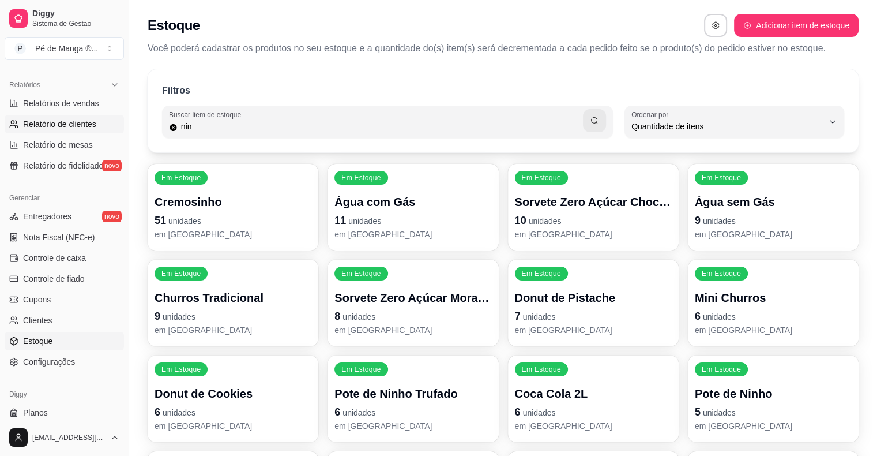
type input "nin"
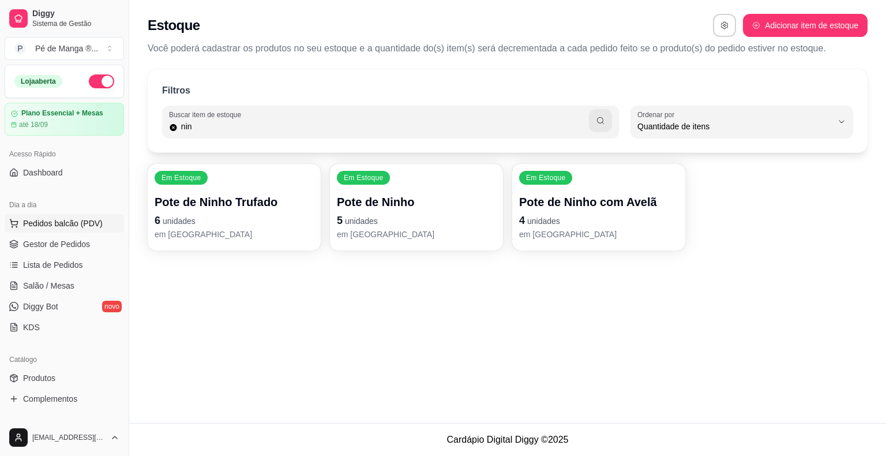
click at [85, 220] on span "Pedidos balcão (PDV)" at bounding box center [63, 223] width 80 height 12
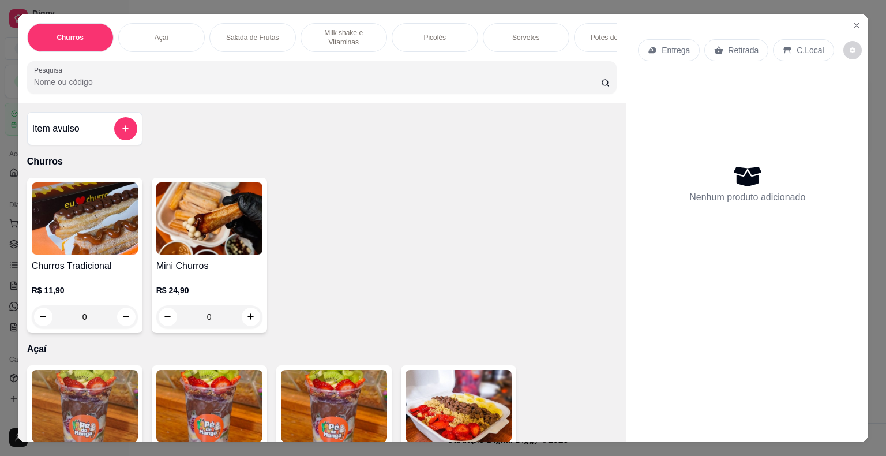
click at [588, 37] on div "Potes de Sorvete" at bounding box center [617, 37] width 87 height 29
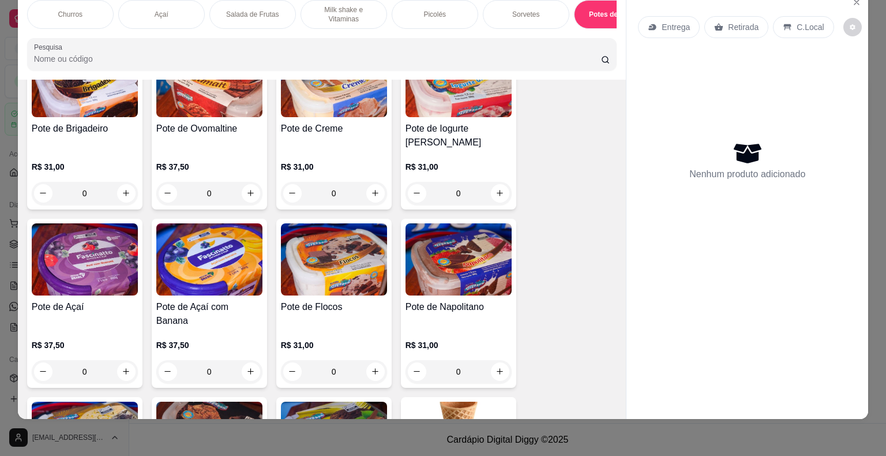
scroll to position [2374, 0]
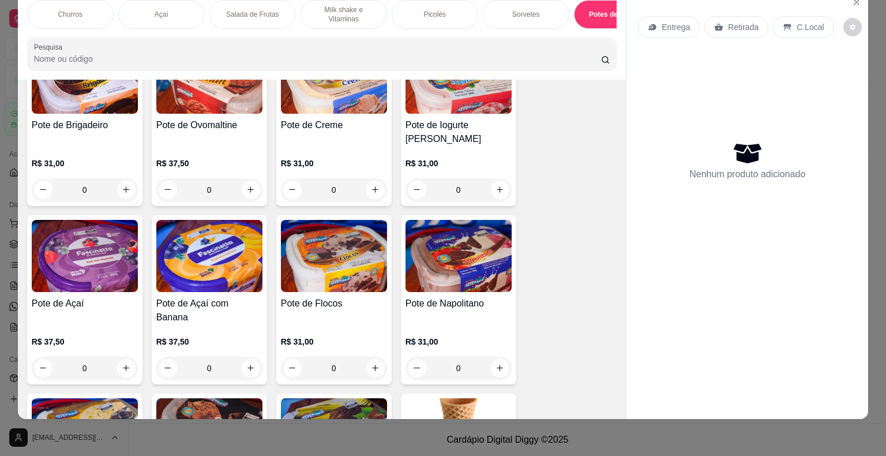
click at [67, 296] on h4 "Pote de Açaí" at bounding box center [85, 303] width 106 height 14
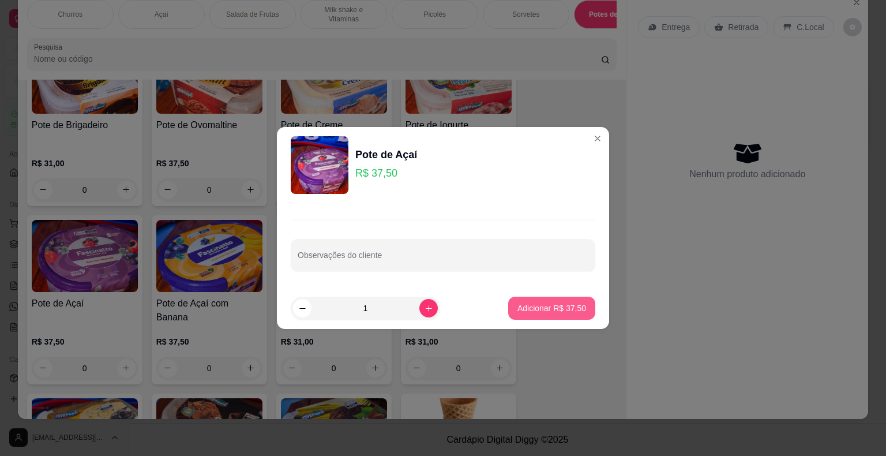
click at [520, 306] on p "Adicionar R$ 37,50" at bounding box center [551, 308] width 69 height 12
type input "1"
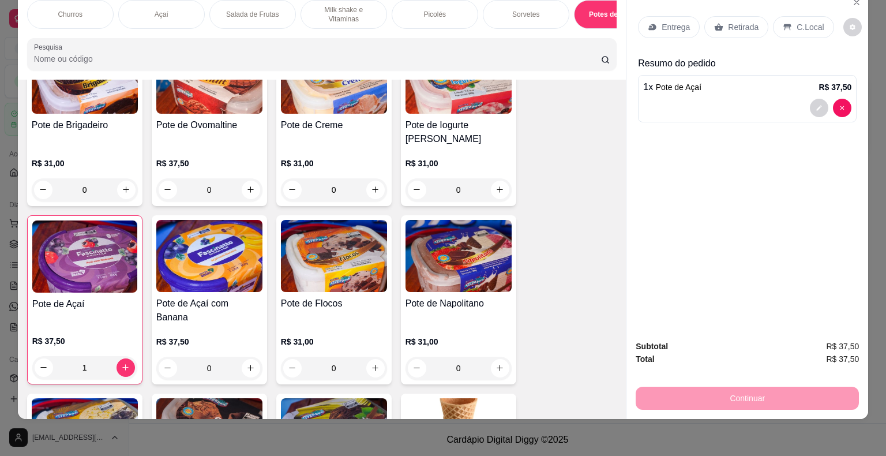
click at [662, 22] on p "Entrega" at bounding box center [676, 27] width 28 height 12
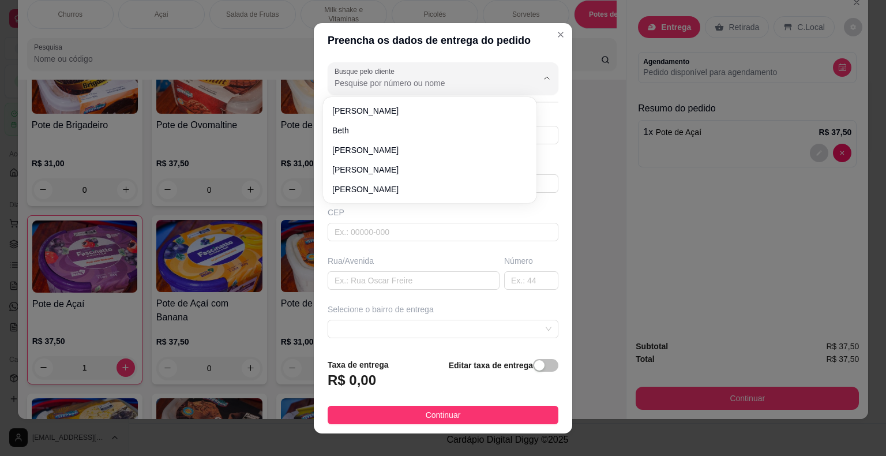
click at [417, 81] on input "Busque pelo cliente" at bounding box center [427, 83] width 185 height 12
paste input "15 99772-1450"
type input "15 99772-1450"
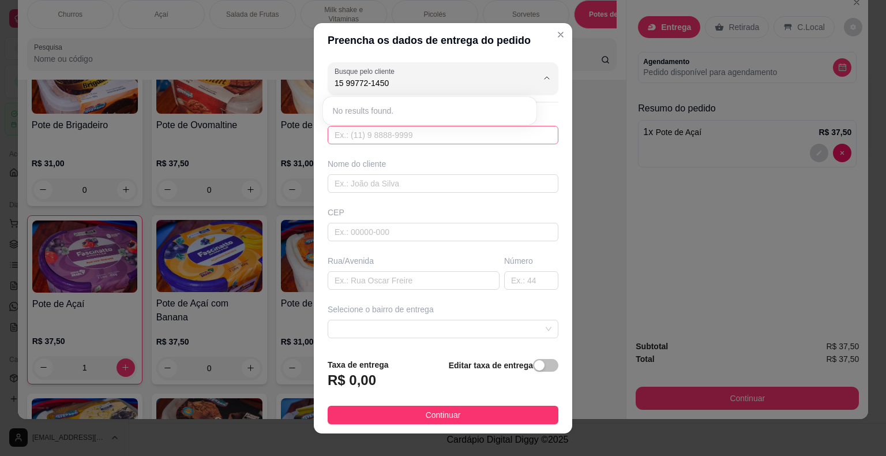
click at [402, 133] on input "text" at bounding box center [443, 135] width 231 height 18
paste input "15 99772-1450"
type input "15 99772-1450"
click at [540, 144] on div "Busque pelo cliente 15 99772-1450 Número de contato Nome do cliente CEP Rua/[GE…" at bounding box center [443, 203] width 258 height 291
click at [438, 131] on input "text" at bounding box center [443, 135] width 231 height 18
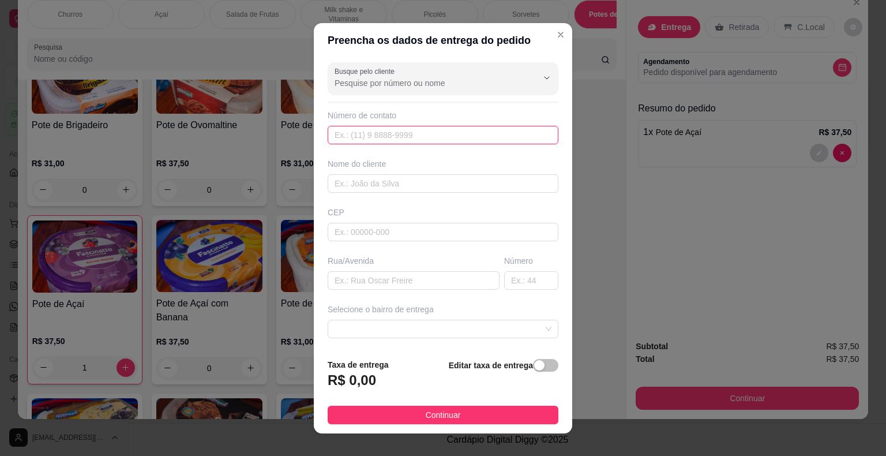
paste input "[PHONE_NUMBER]"
type input "[PHONE_NUMBER]"
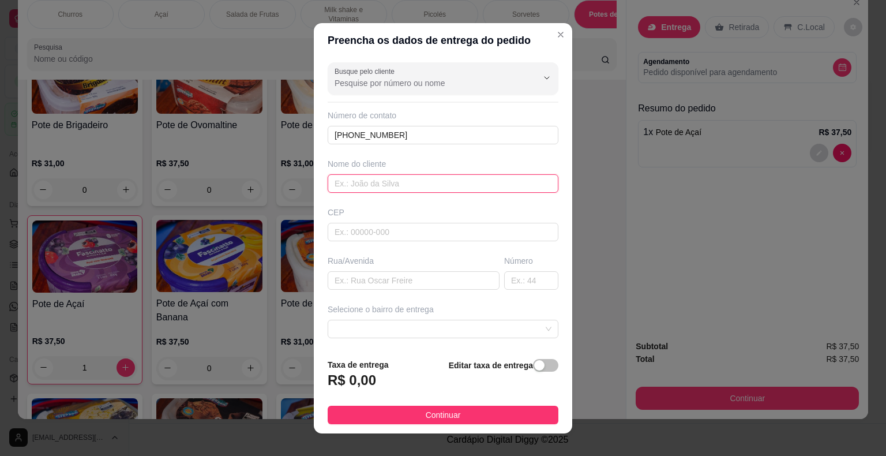
click at [406, 187] on input "text" at bounding box center [443, 183] width 231 height 18
type input "[MEDICAL_DATA][PERSON_NAME]"
click at [424, 234] on input "text" at bounding box center [443, 232] width 231 height 18
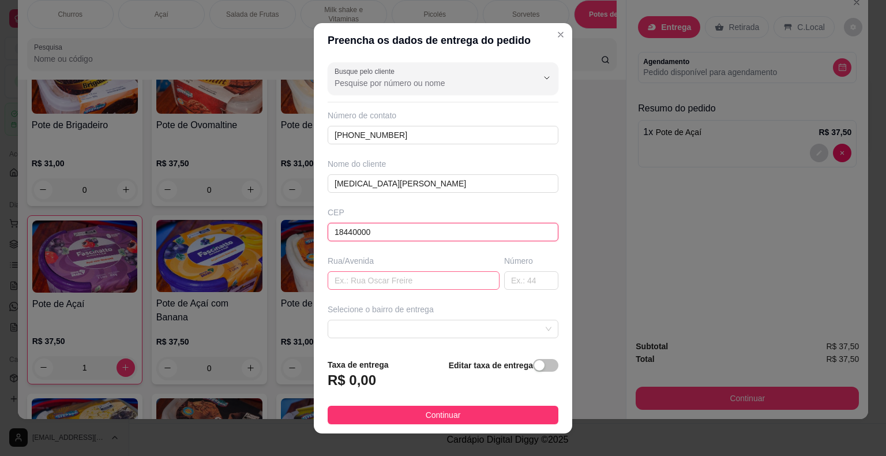
type input "18440000"
click at [437, 284] on input "text" at bounding box center [414, 280] width 172 height 18
type input "[PERSON_NAME]"
click at [509, 276] on input "text" at bounding box center [531, 280] width 54 height 18
click at [400, 321] on span at bounding box center [443, 328] width 217 height 17
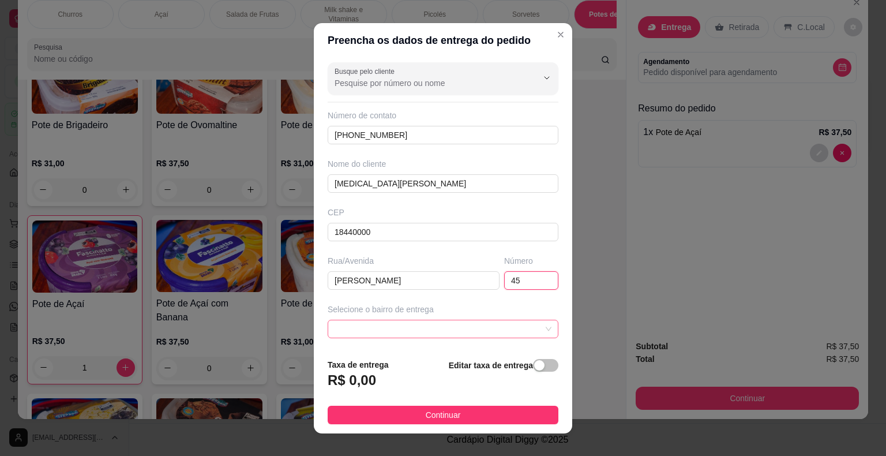
type input "45"
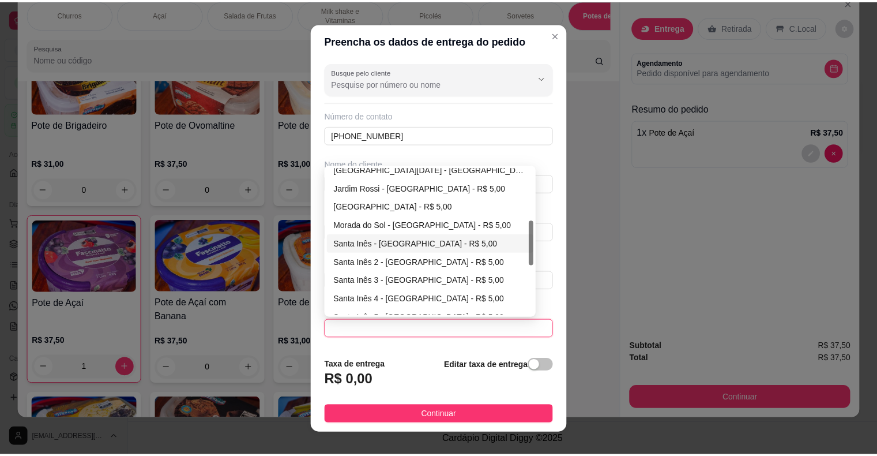
scroll to position [288, 0]
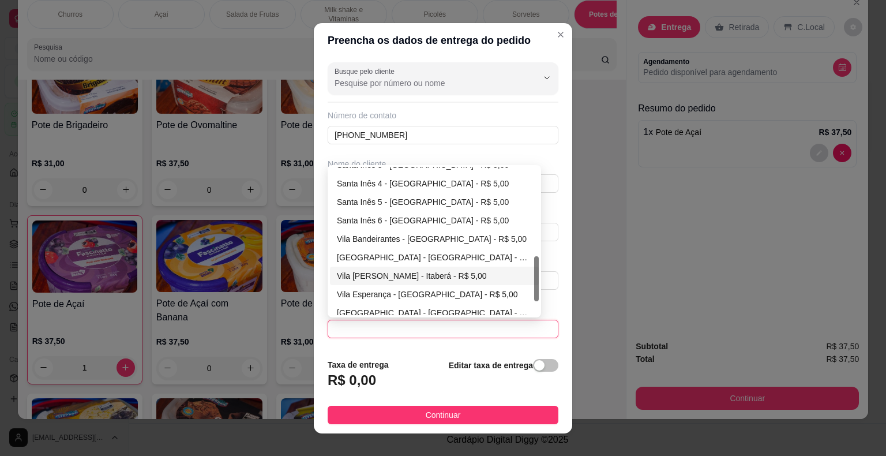
click at [414, 275] on div "Vila [PERSON_NAME] - Itaberá - R$ 5,00" at bounding box center [434, 275] width 195 height 13
type input "Itaberá"
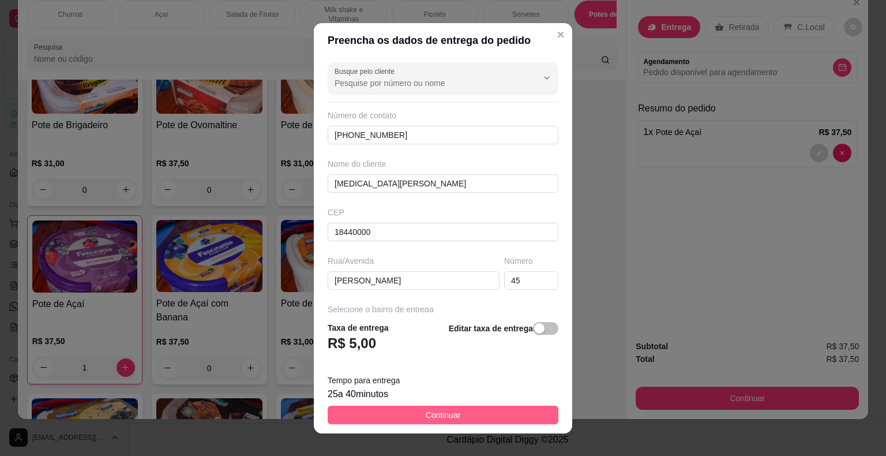
click at [485, 414] on button "Continuar" at bounding box center [443, 414] width 231 height 18
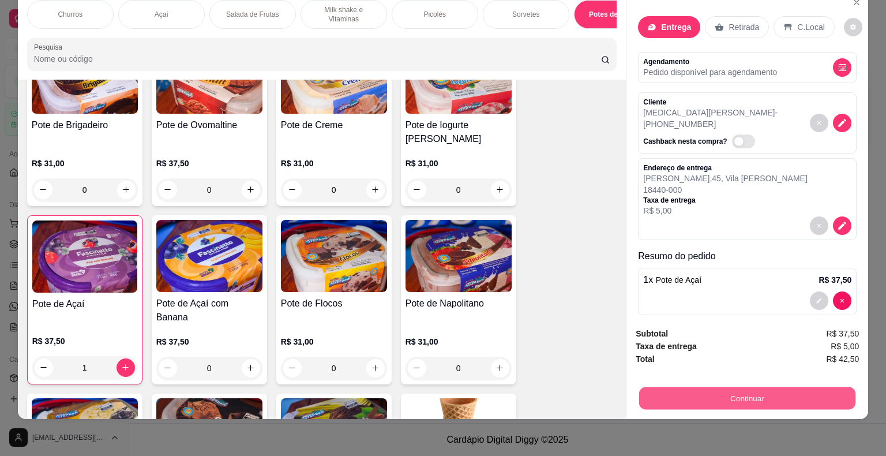
click at [690, 387] on button "Continuar" at bounding box center [747, 398] width 216 height 22
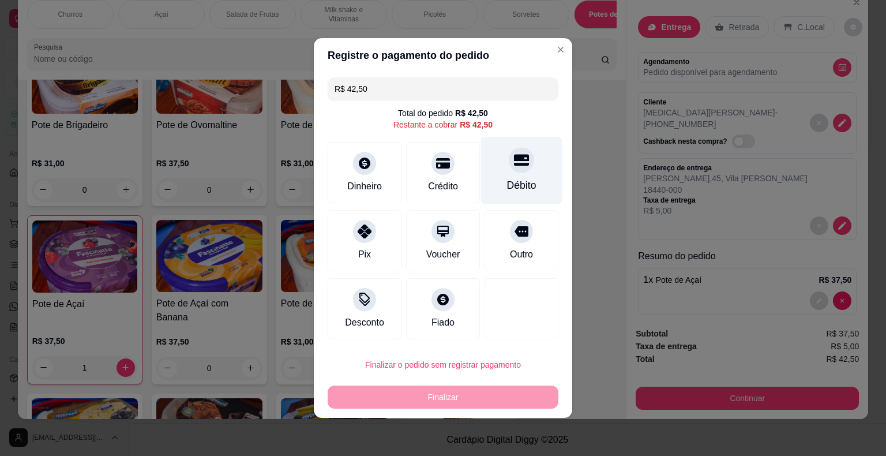
click at [514, 167] on icon at bounding box center [521, 159] width 15 height 15
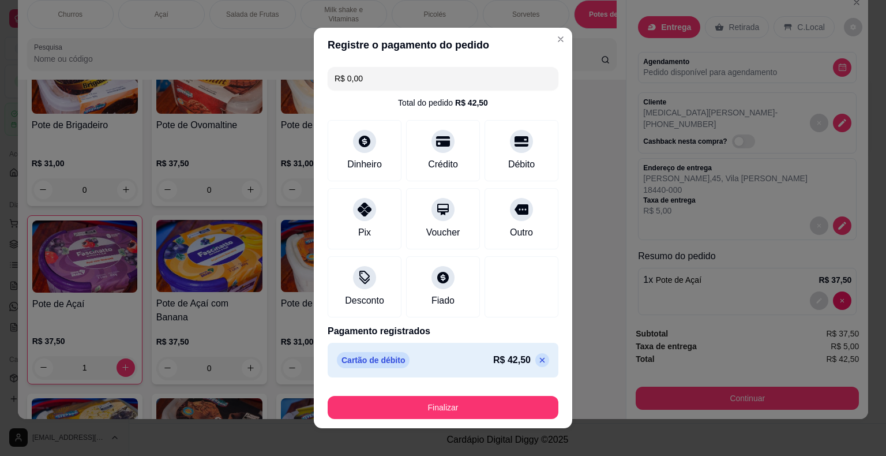
click at [538, 356] on icon at bounding box center [542, 359] width 9 height 9
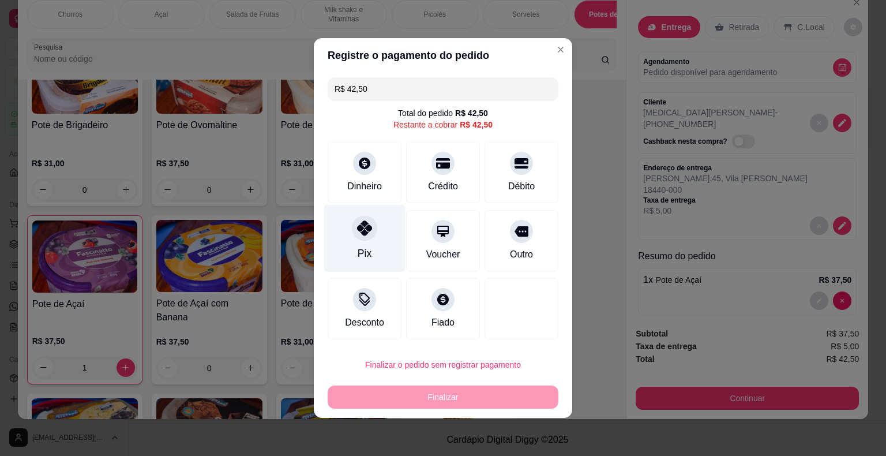
click at [380, 239] on div "Pix" at bounding box center [364, 238] width 81 height 67
type input "R$ 0,00"
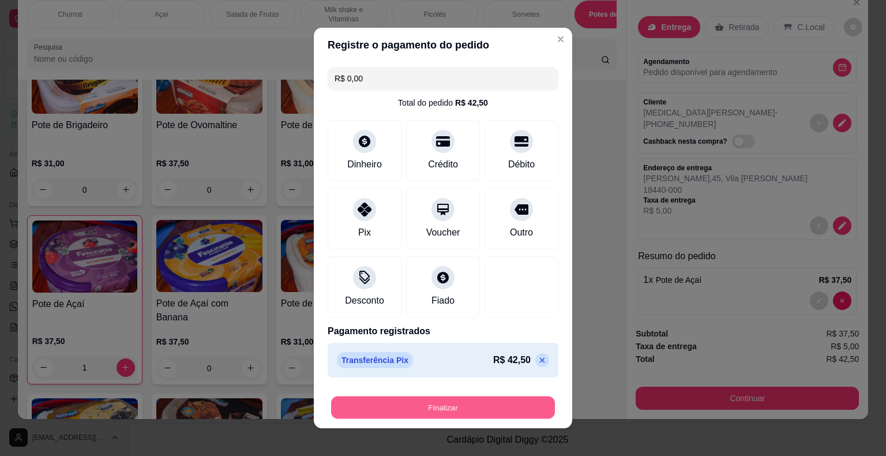
click at [445, 405] on button "Finalizar" at bounding box center [443, 407] width 224 height 22
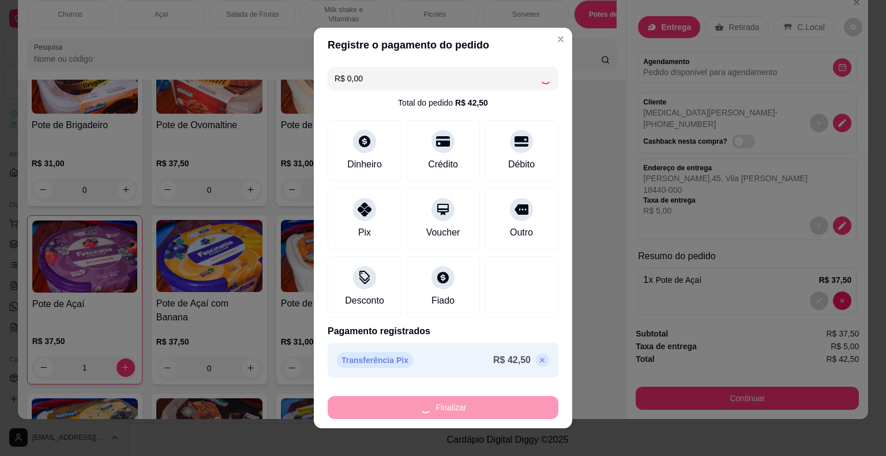
type input "0"
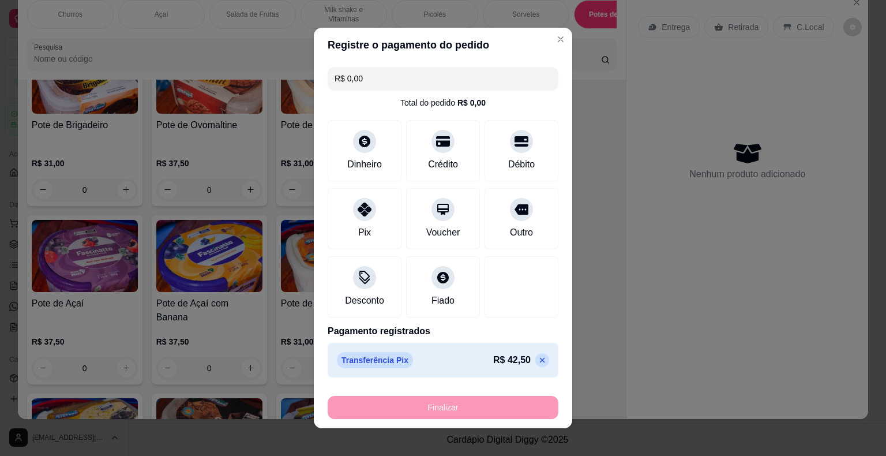
type input "-R$ 42,50"
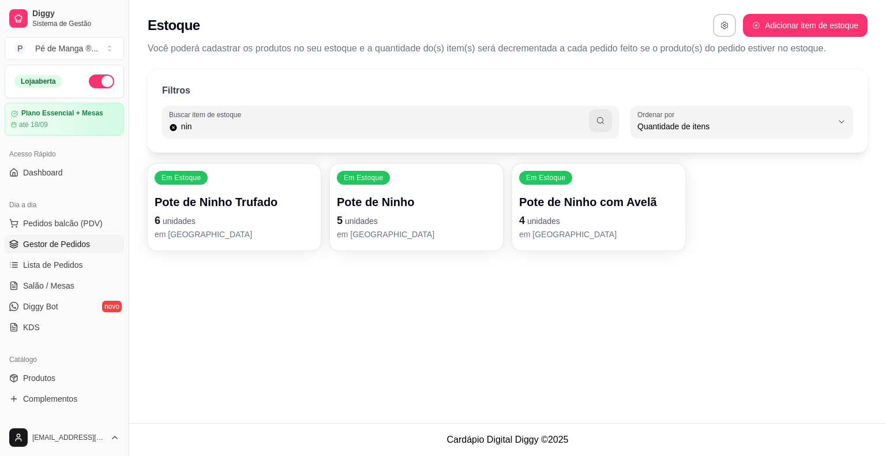
click at [94, 246] on link "Gestor de Pedidos" at bounding box center [64, 244] width 119 height 18
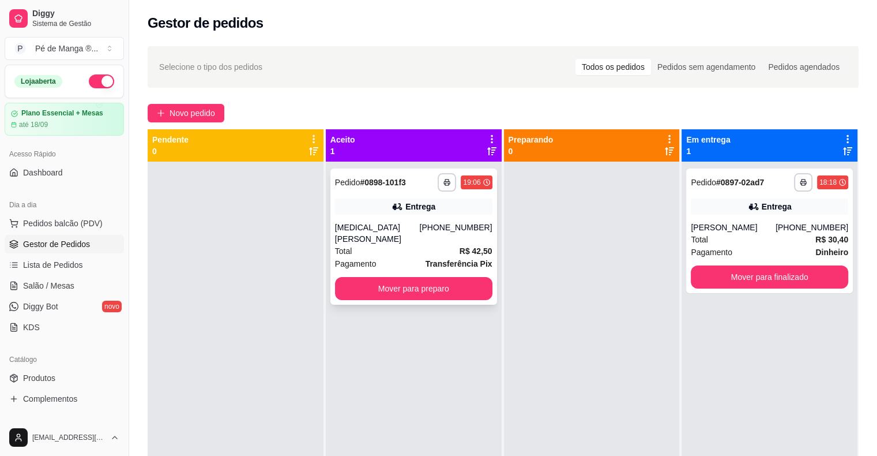
click at [446, 245] on div "Total R$ 42,50" at bounding box center [413, 251] width 157 height 13
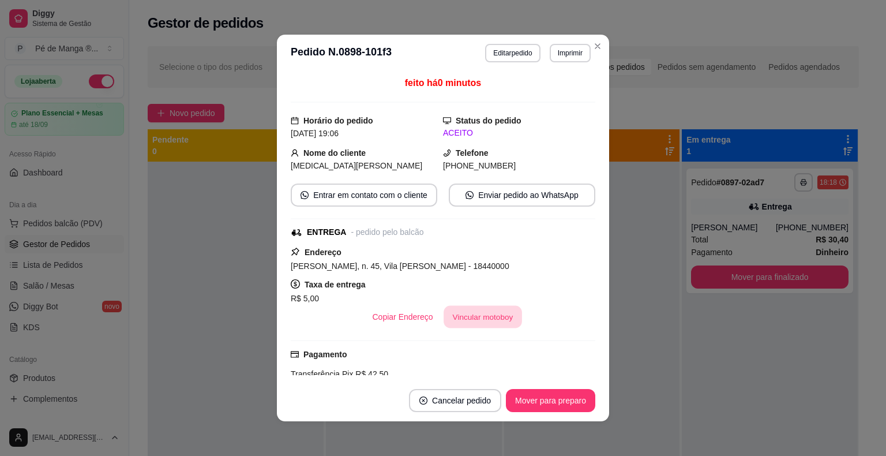
click at [486, 321] on button "Vincular motoboy" at bounding box center [483, 317] width 78 height 22
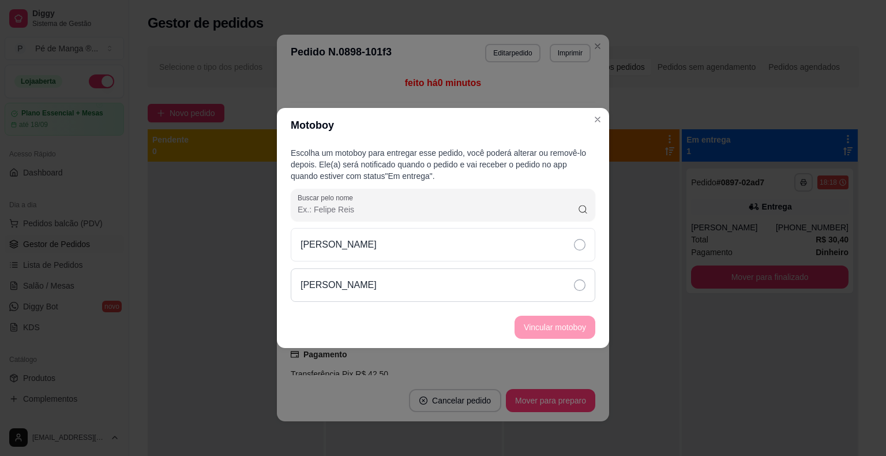
click at [521, 271] on div "[PERSON_NAME]" at bounding box center [443, 284] width 305 height 33
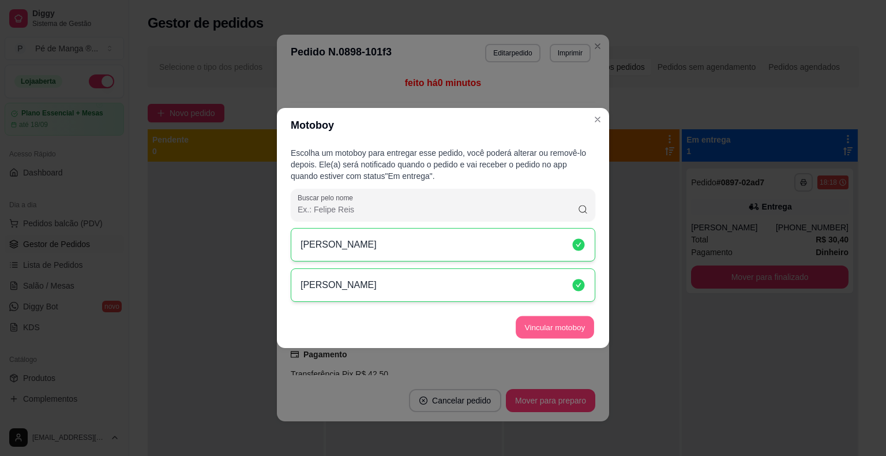
click at [546, 324] on button "Vincular motoboy" at bounding box center [555, 327] width 78 height 22
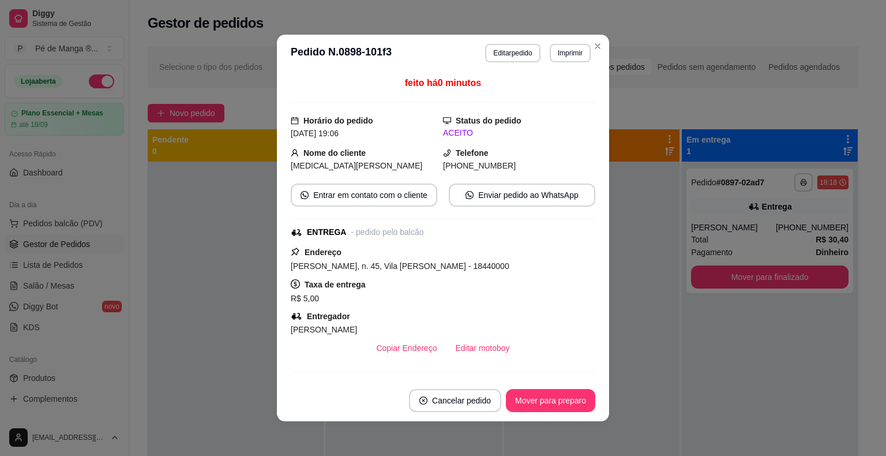
click at [593, 117] on div "feito há 0 minutos Horário do pedido [DATE] 19:06 Status do pedido ACEITO Nome …" at bounding box center [443, 226] width 332 height 308
click at [540, 408] on button "Mover para preparo" at bounding box center [550, 400] width 89 height 23
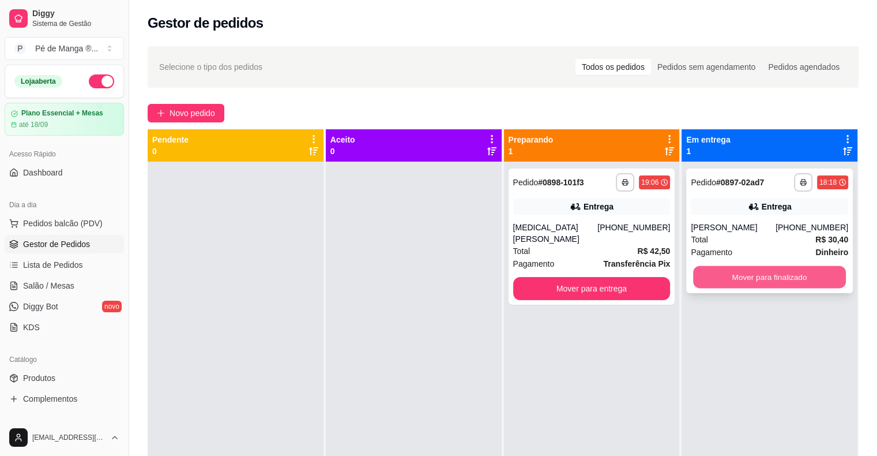
click at [753, 281] on button "Mover para finalizado" at bounding box center [769, 277] width 153 height 22
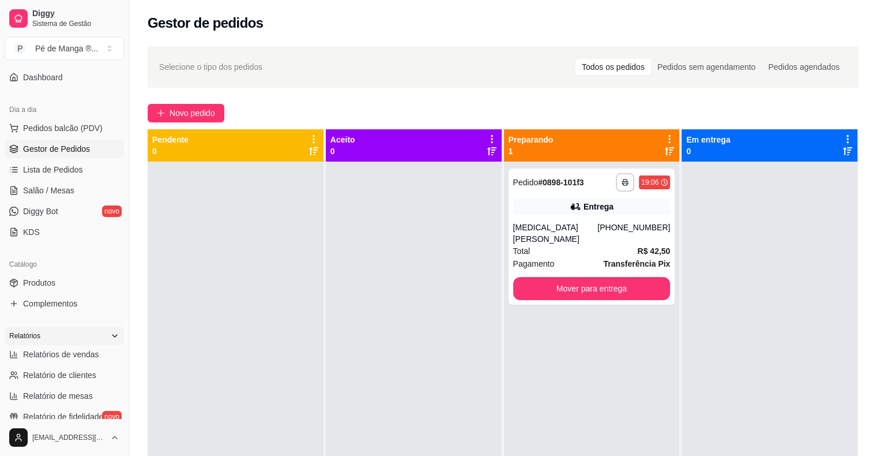
scroll to position [115, 0]
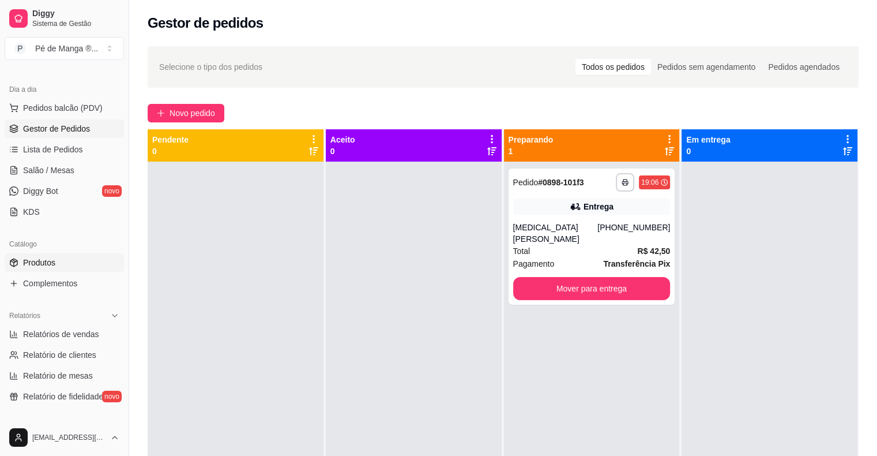
click at [55, 266] on span "Produtos" at bounding box center [39, 263] width 32 height 12
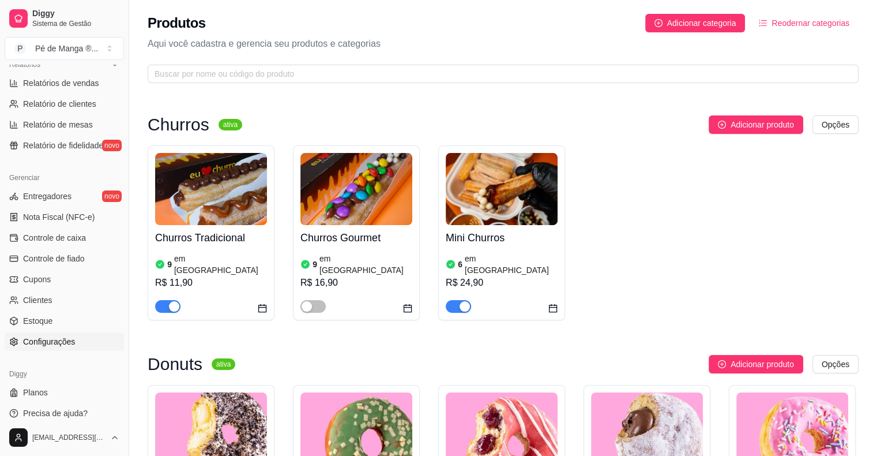
scroll to position [374, 0]
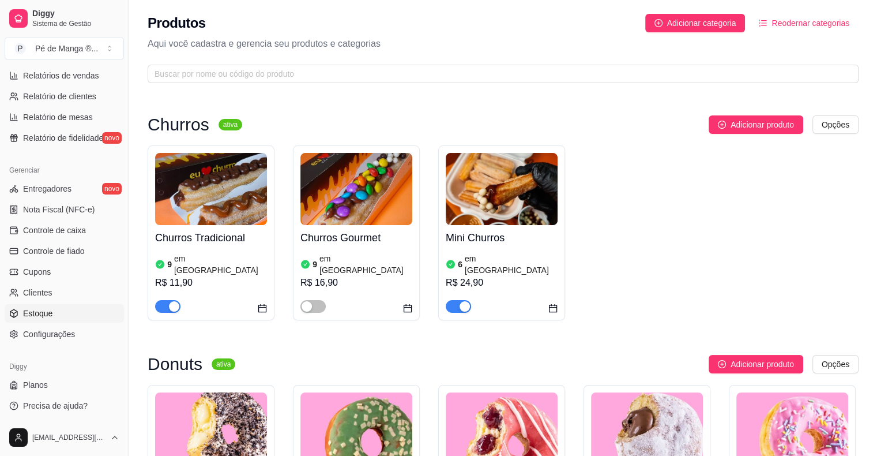
click at [69, 314] on link "Estoque" at bounding box center [64, 313] width 119 height 18
select select "QUANTITY_ORDER"
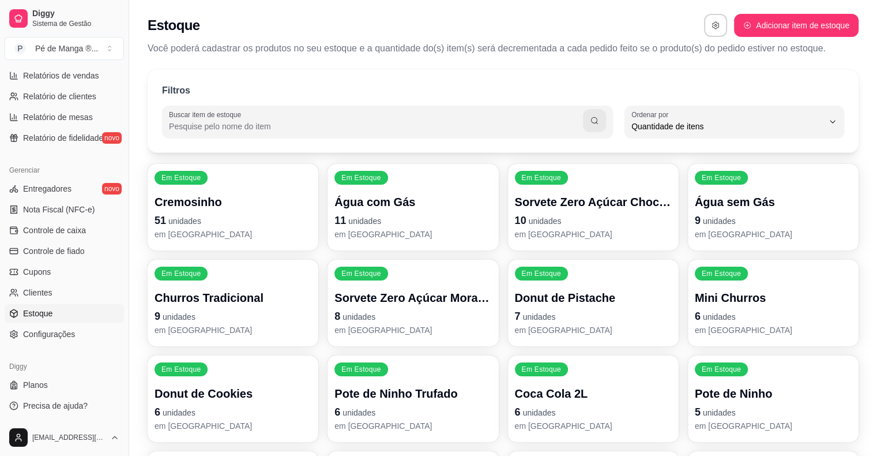
click at [355, 104] on div "Filtros Buscar item de estoque QUANTITY_ORDER Ordenar por Ordem alfabética Quan…" at bounding box center [503, 110] width 711 height 83
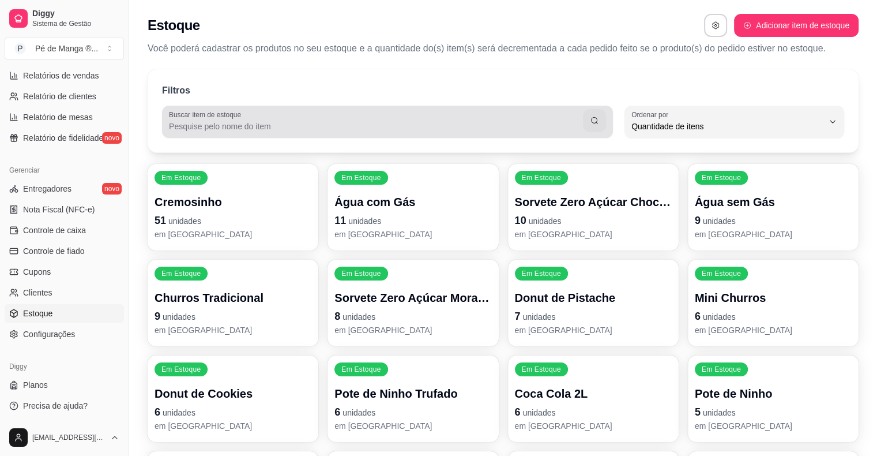
click at [358, 113] on div at bounding box center [387, 121] width 437 height 23
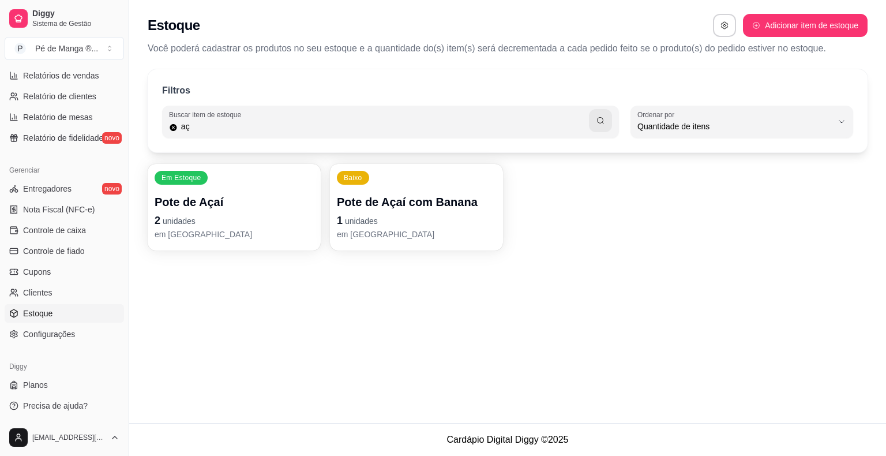
type input "a"
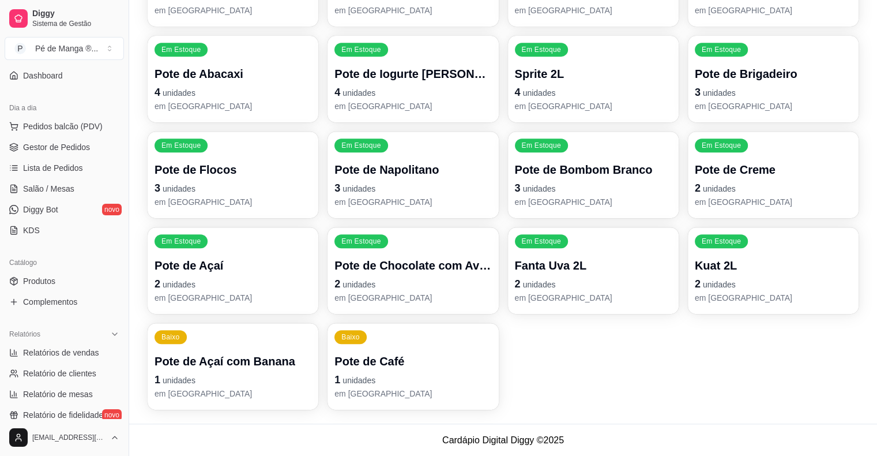
scroll to position [85, 0]
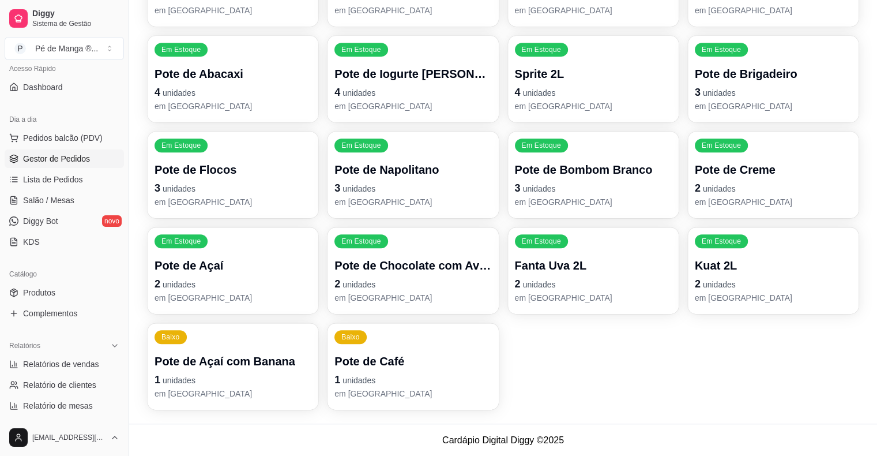
click at [56, 163] on span "Gestor de Pedidos" at bounding box center [56, 159] width 67 height 12
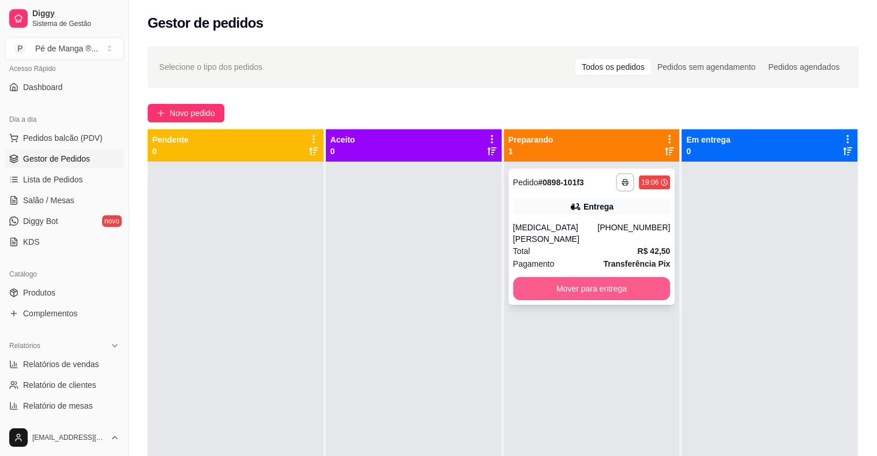
click at [591, 285] on button "Mover para entrega" at bounding box center [591, 288] width 157 height 23
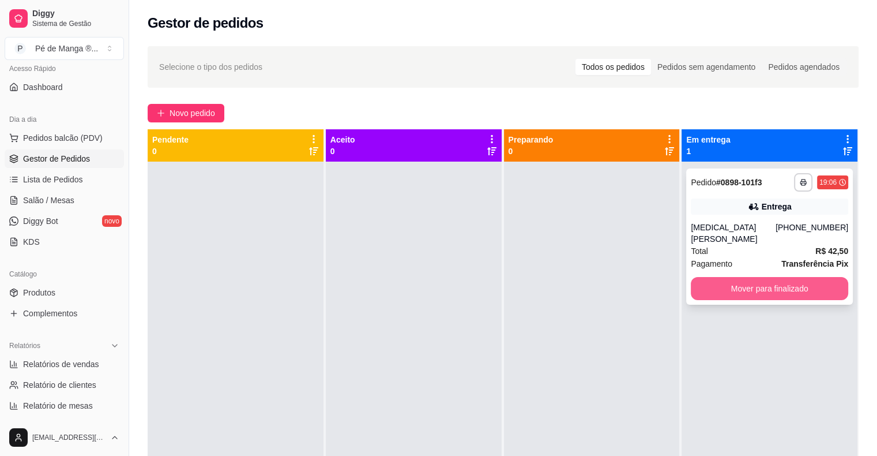
click at [748, 281] on button "Mover para finalizado" at bounding box center [769, 288] width 157 height 23
